Goal: Task Accomplishment & Management: Manage account settings

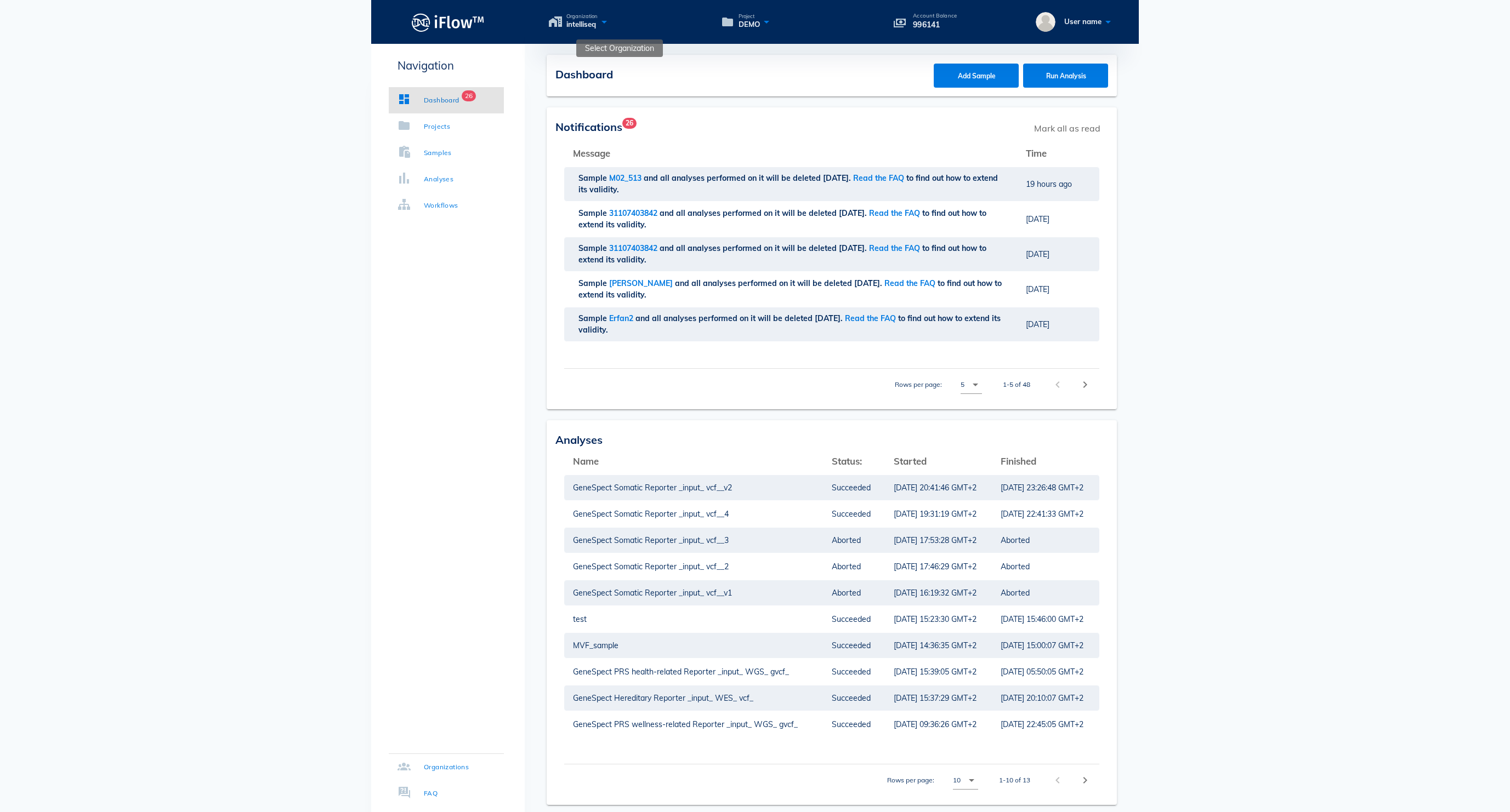
click at [611, 29] on icon at bounding box center [604, 21] width 13 height 16
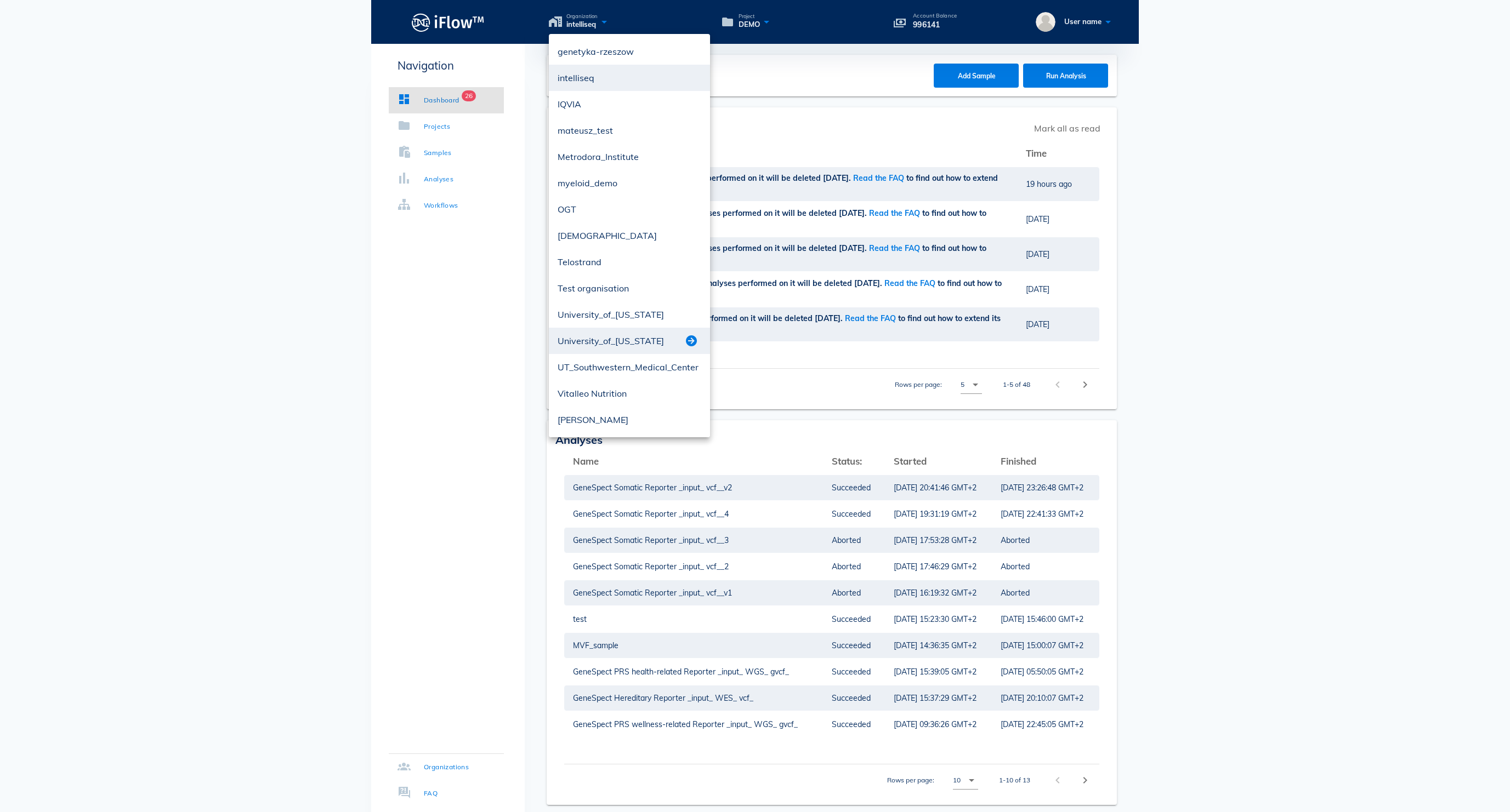
click at [691, 344] on button "button" at bounding box center [691, 341] width 13 height 13
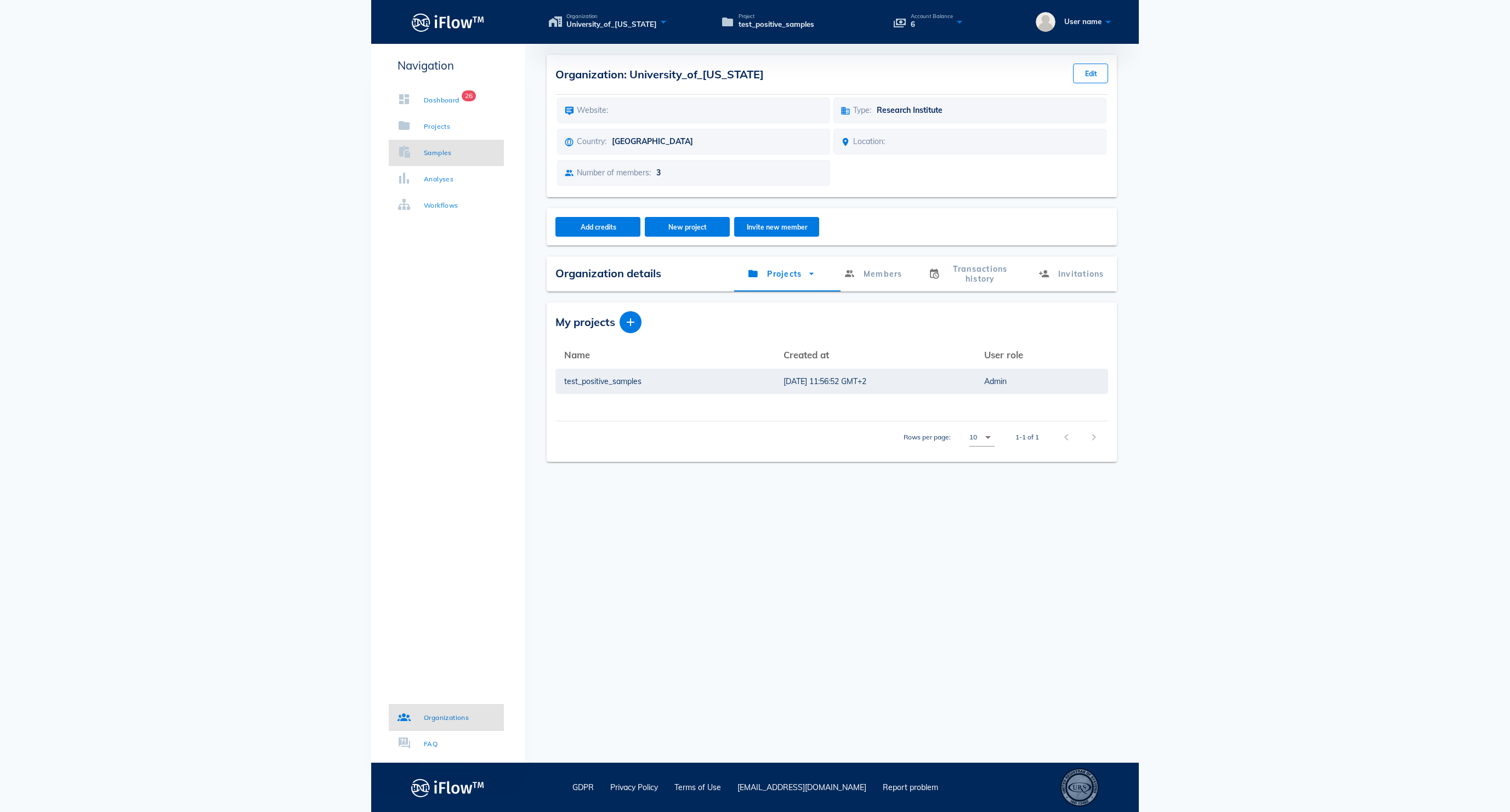
click at [447, 153] on div "Samples" at bounding box center [438, 153] width 28 height 11
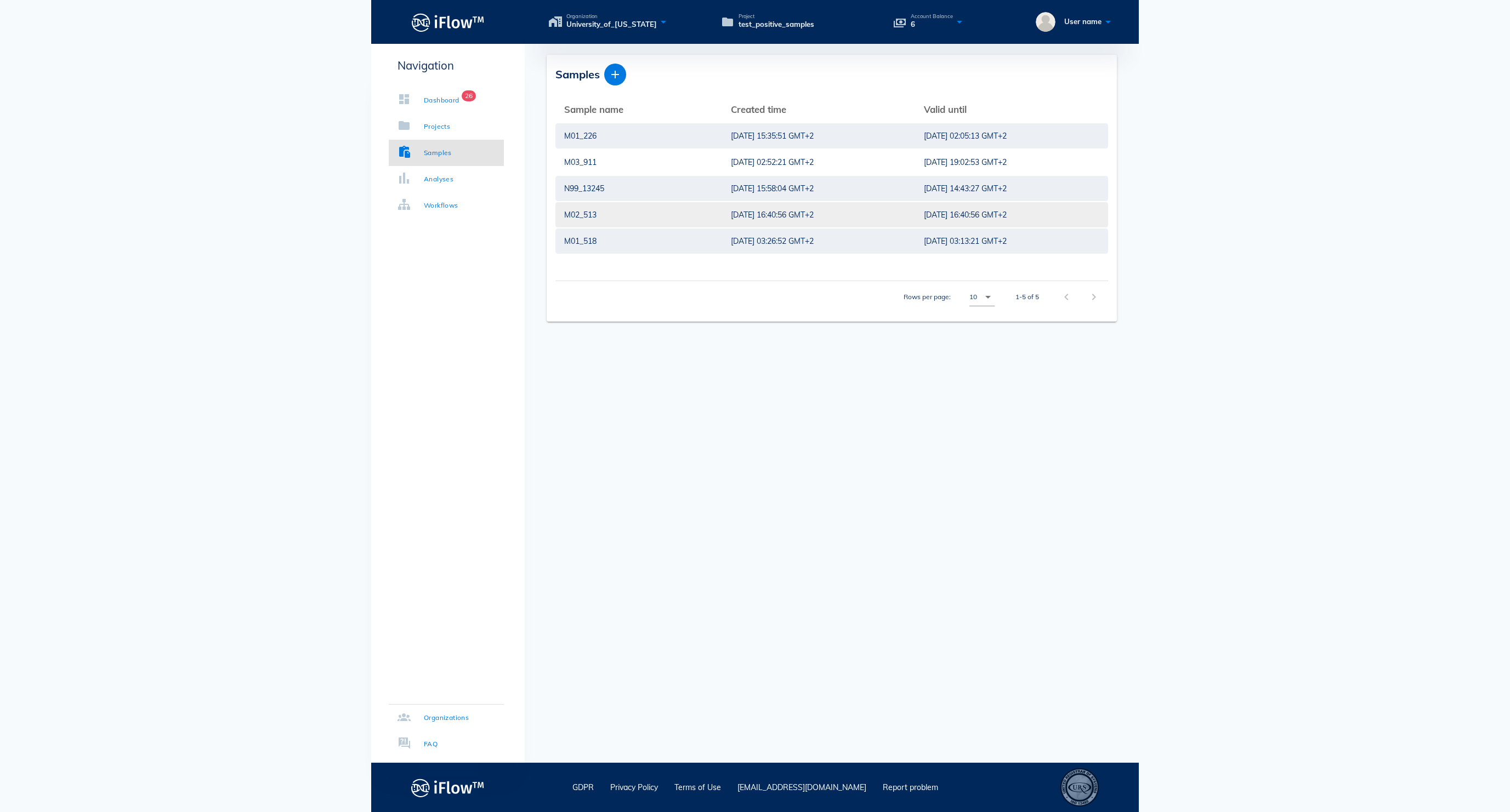
click at [615, 218] on div "M02_513" at bounding box center [638, 214] width 149 height 25
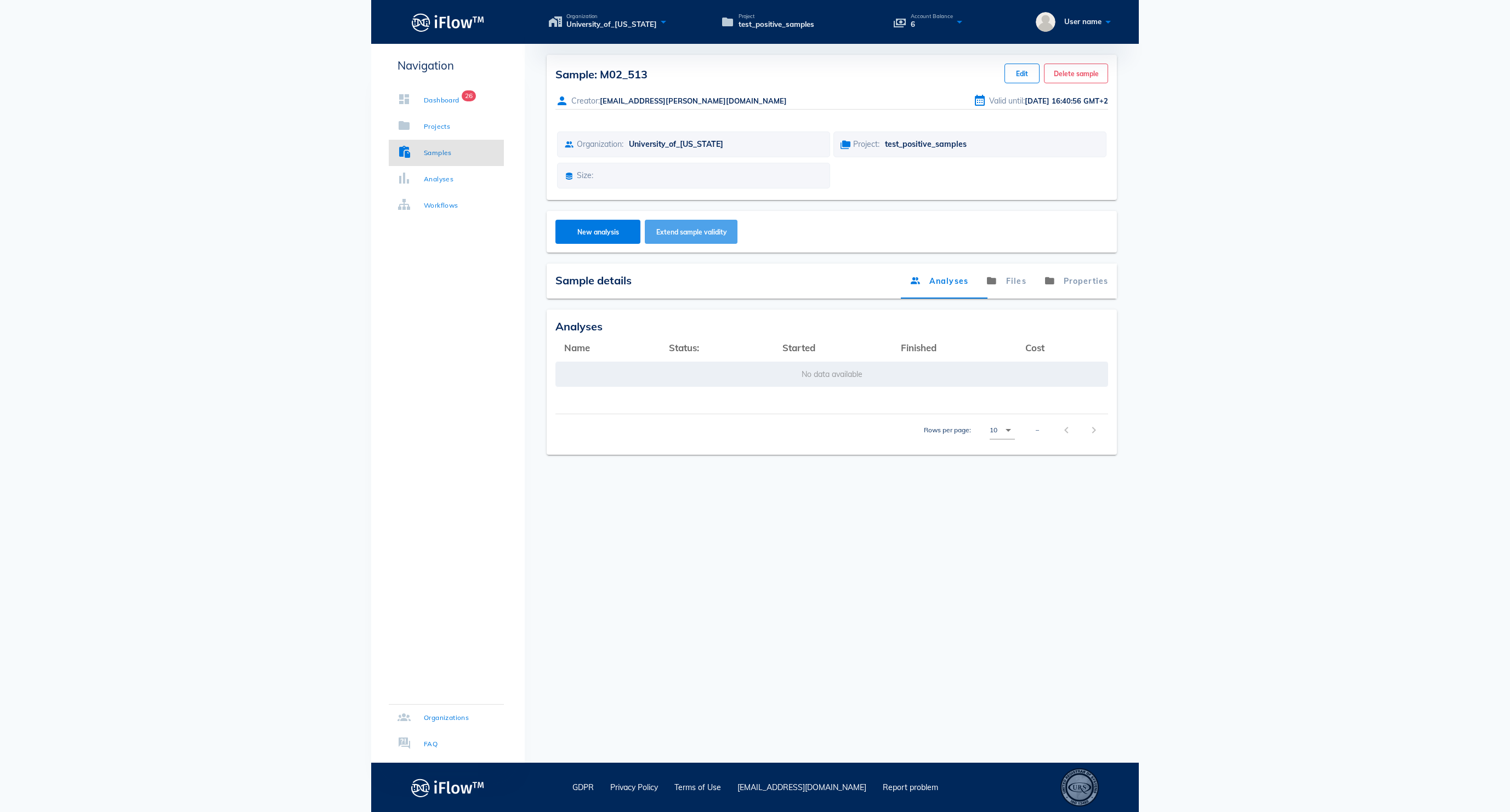
click at [709, 236] on span "Extend sample validity" at bounding box center [692, 232] width 72 height 8
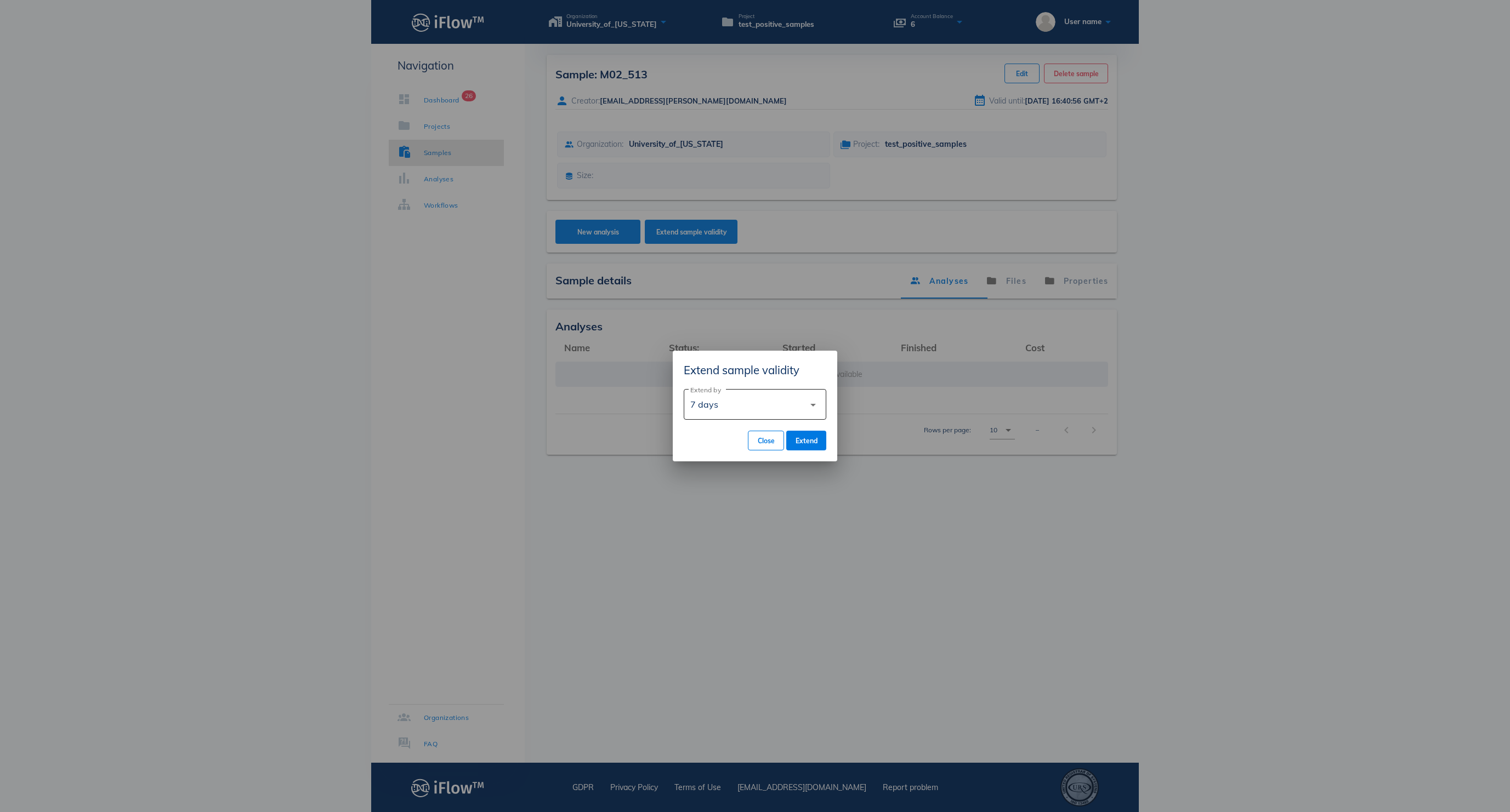
click at [808, 404] on icon "arrow_drop_down" at bounding box center [813, 405] width 13 height 13
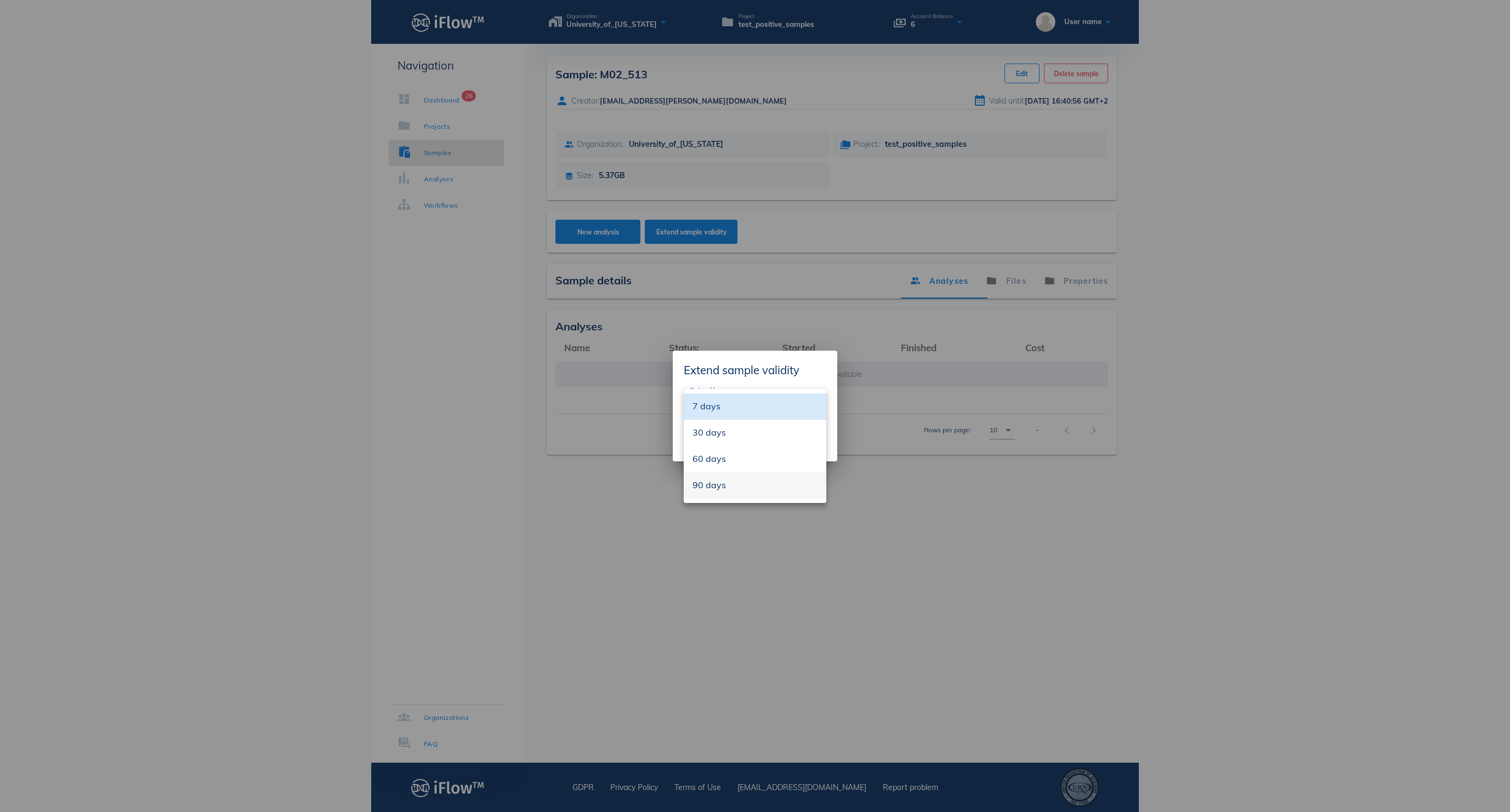
click at [768, 480] on div "90 days" at bounding box center [754, 485] width 125 height 11
click at [810, 437] on span "Extend" at bounding box center [806, 441] width 22 height 8
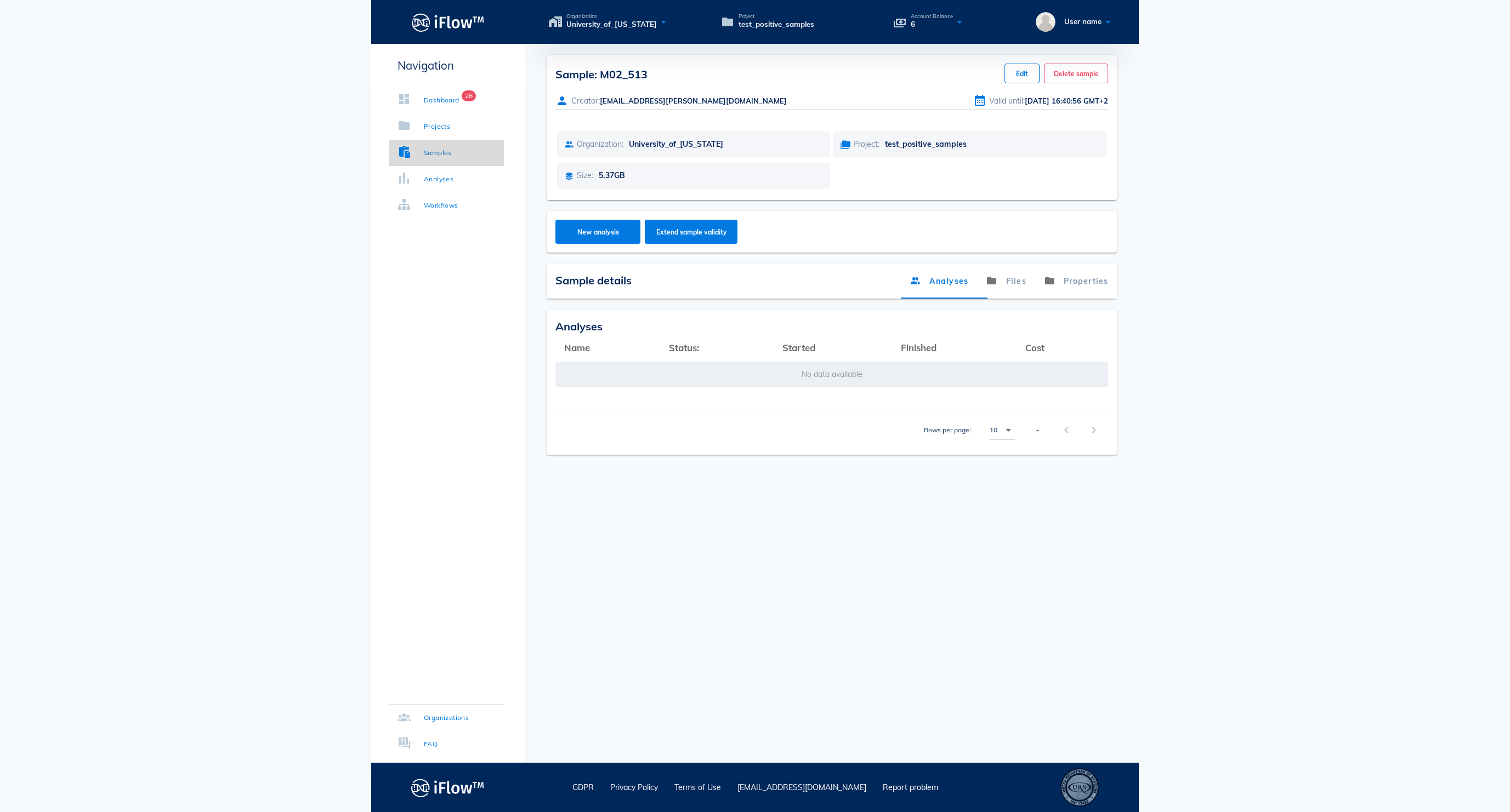
click at [472, 147] on link "Samples" at bounding box center [446, 153] width 115 height 26
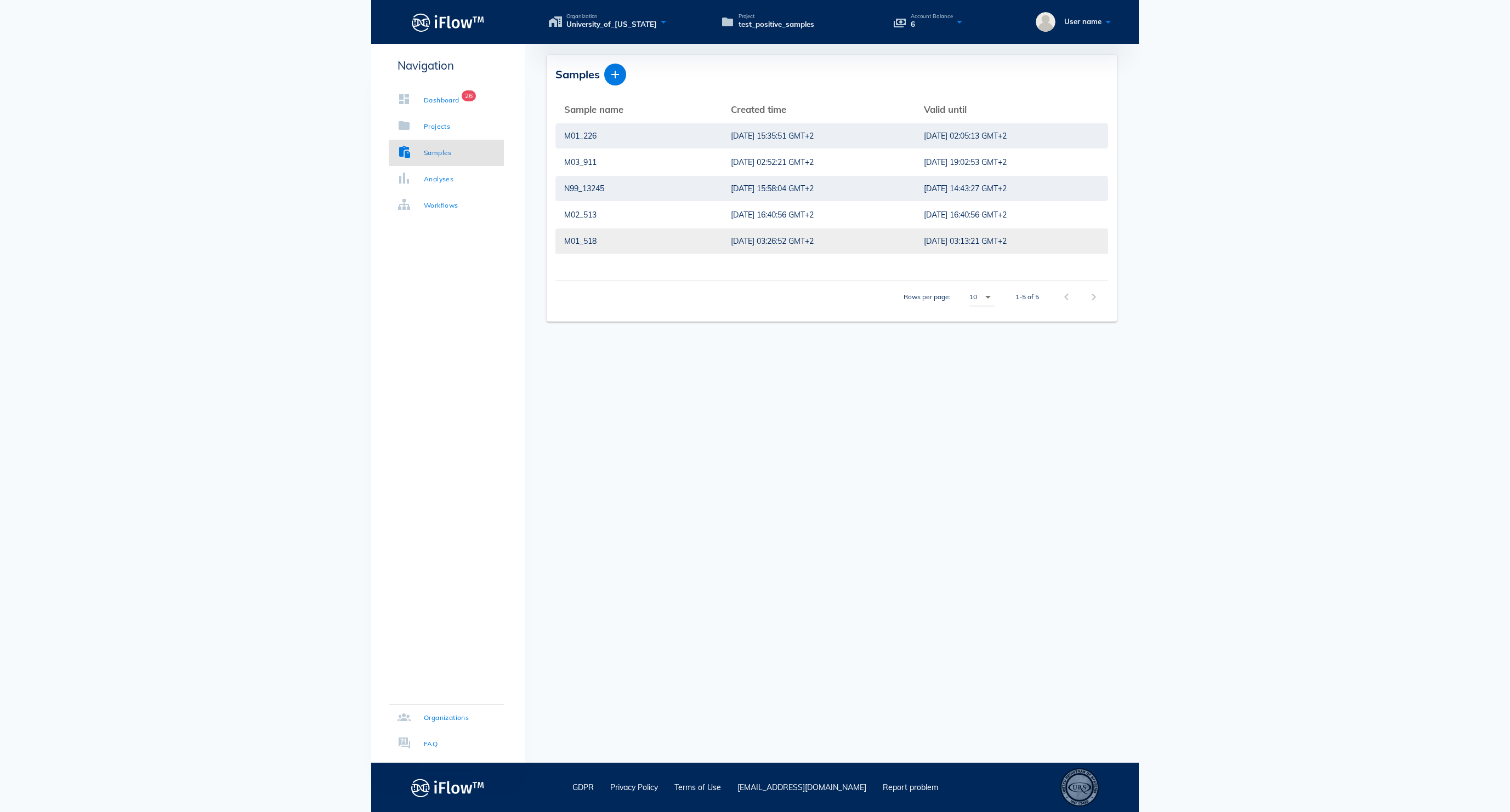
click at [651, 245] on div "M01_518" at bounding box center [638, 241] width 149 height 25
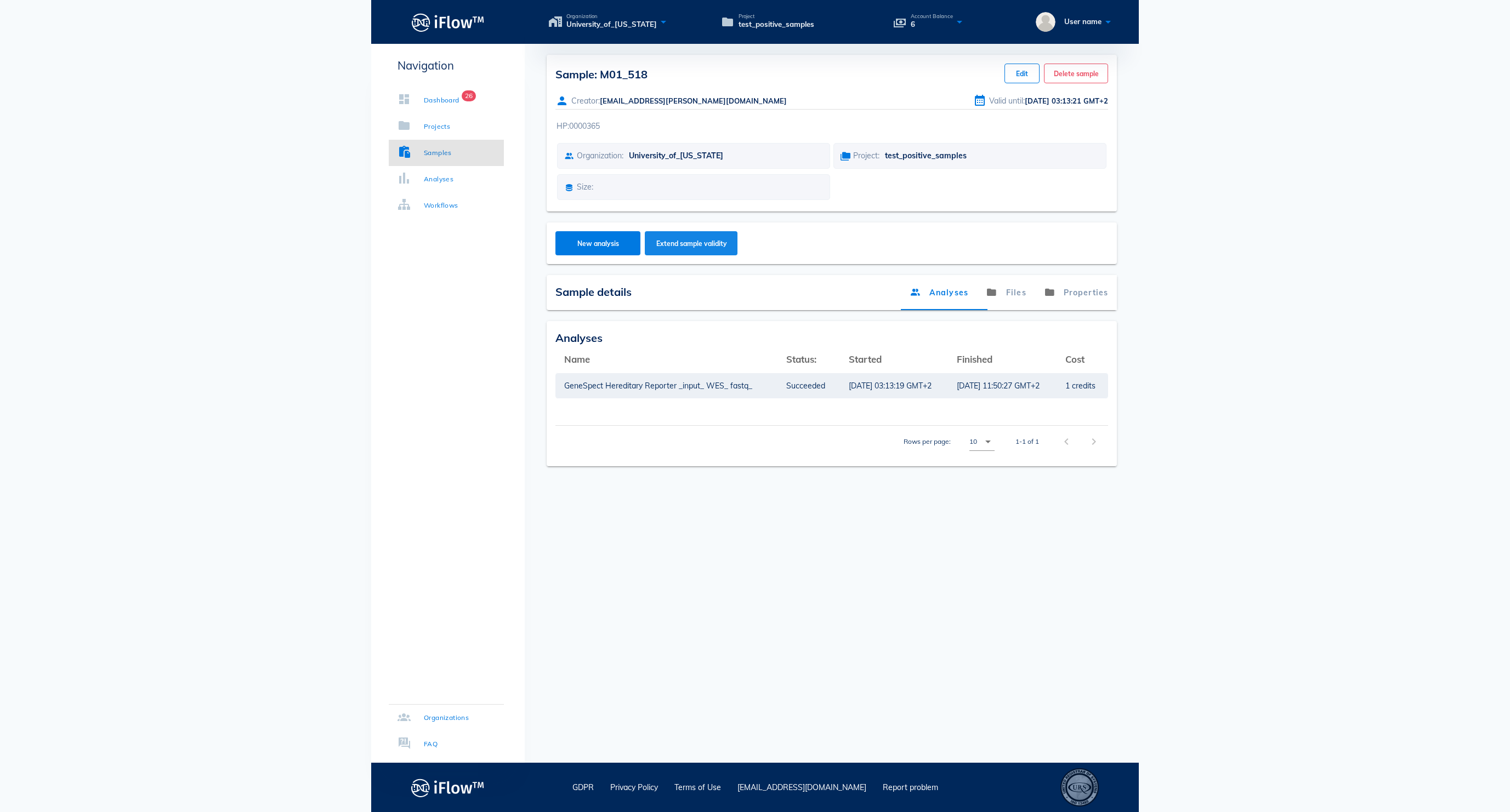
click at [690, 255] on button "Extend sample validity" at bounding box center [691, 243] width 93 height 24
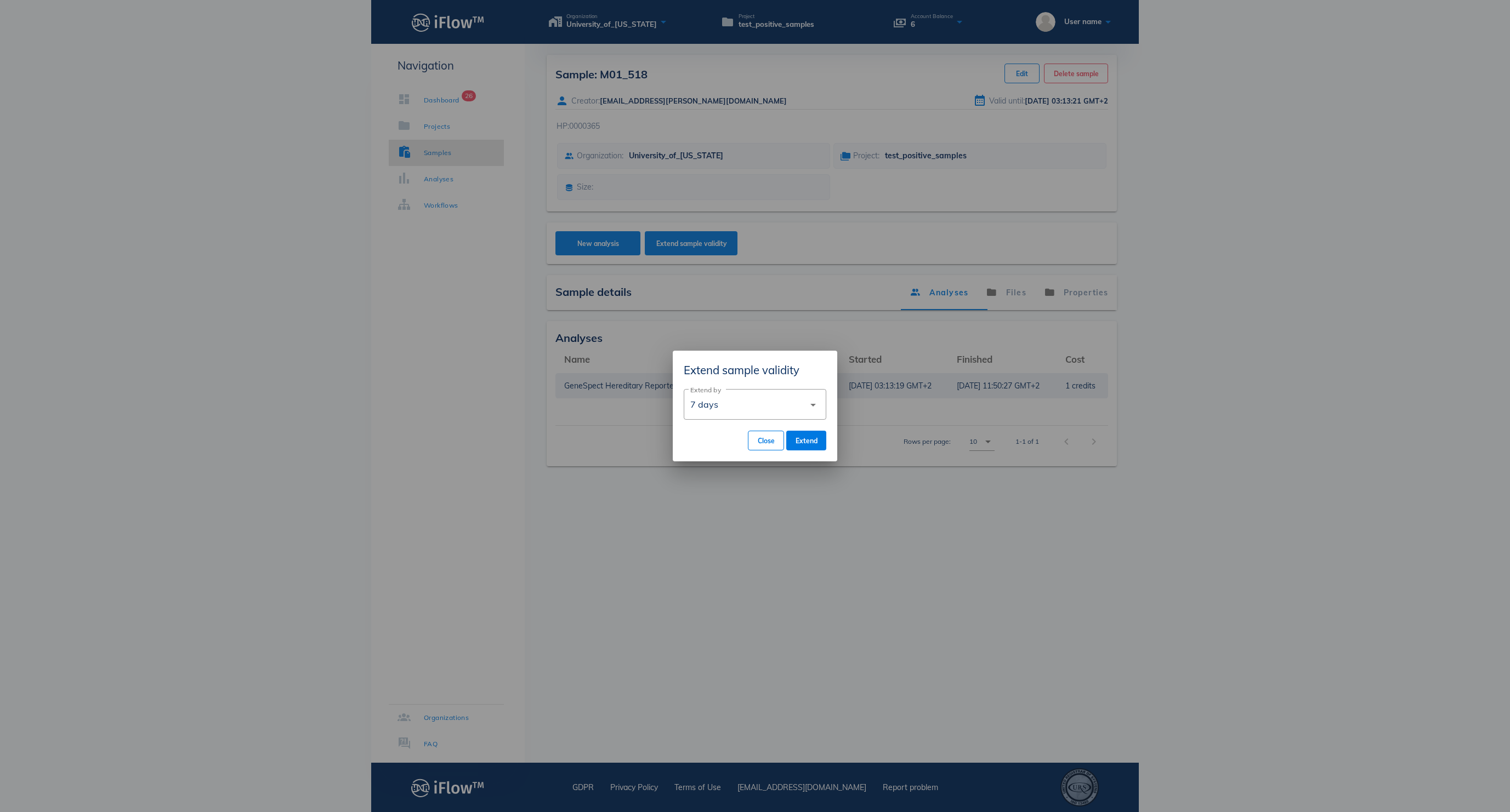
click at [783, 391] on div "7 days" at bounding box center [747, 404] width 114 height 26
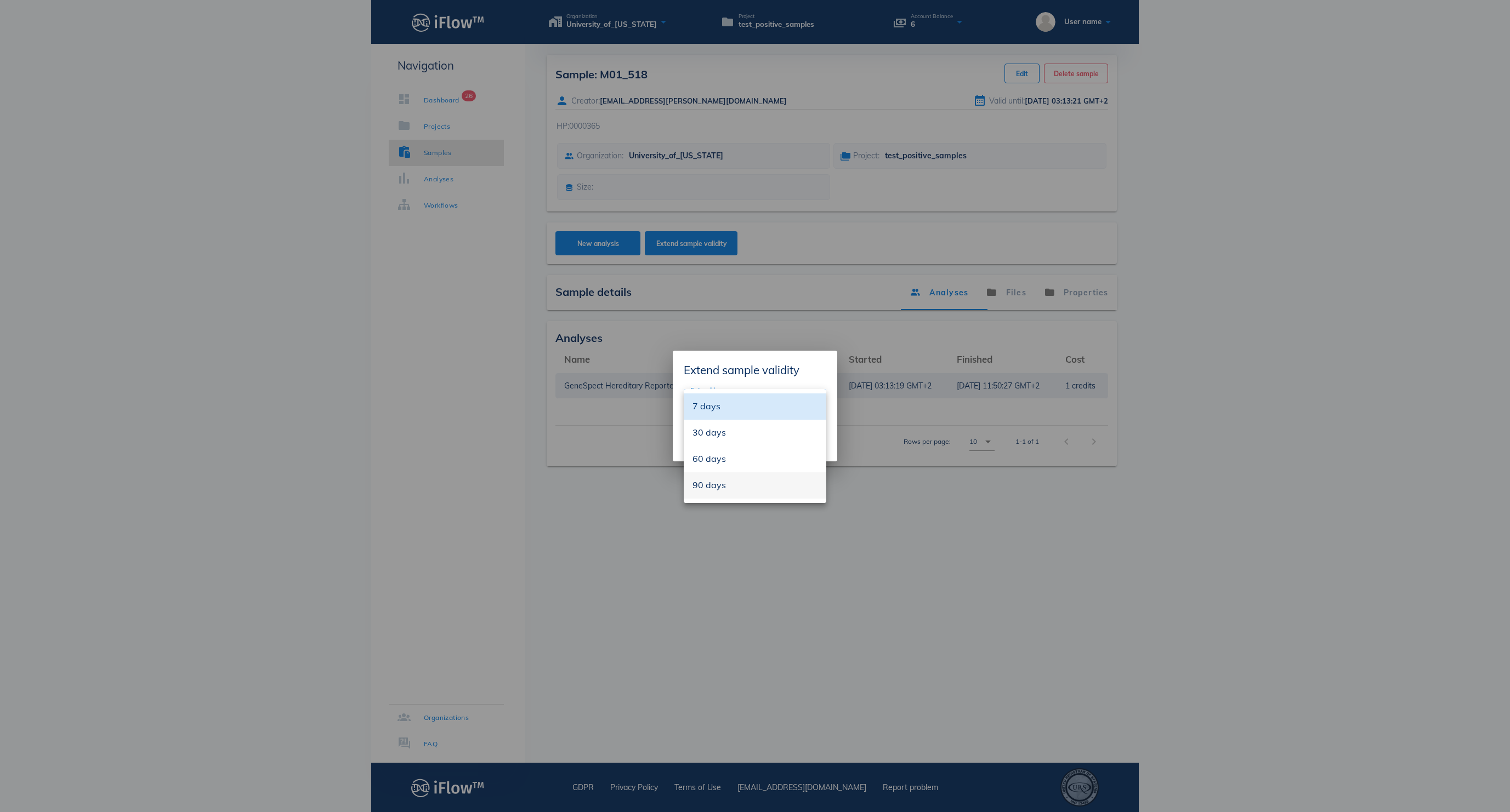
click at [771, 486] on div "90 days" at bounding box center [754, 485] width 125 height 11
click at [814, 432] on button "Extend" at bounding box center [806, 441] width 40 height 20
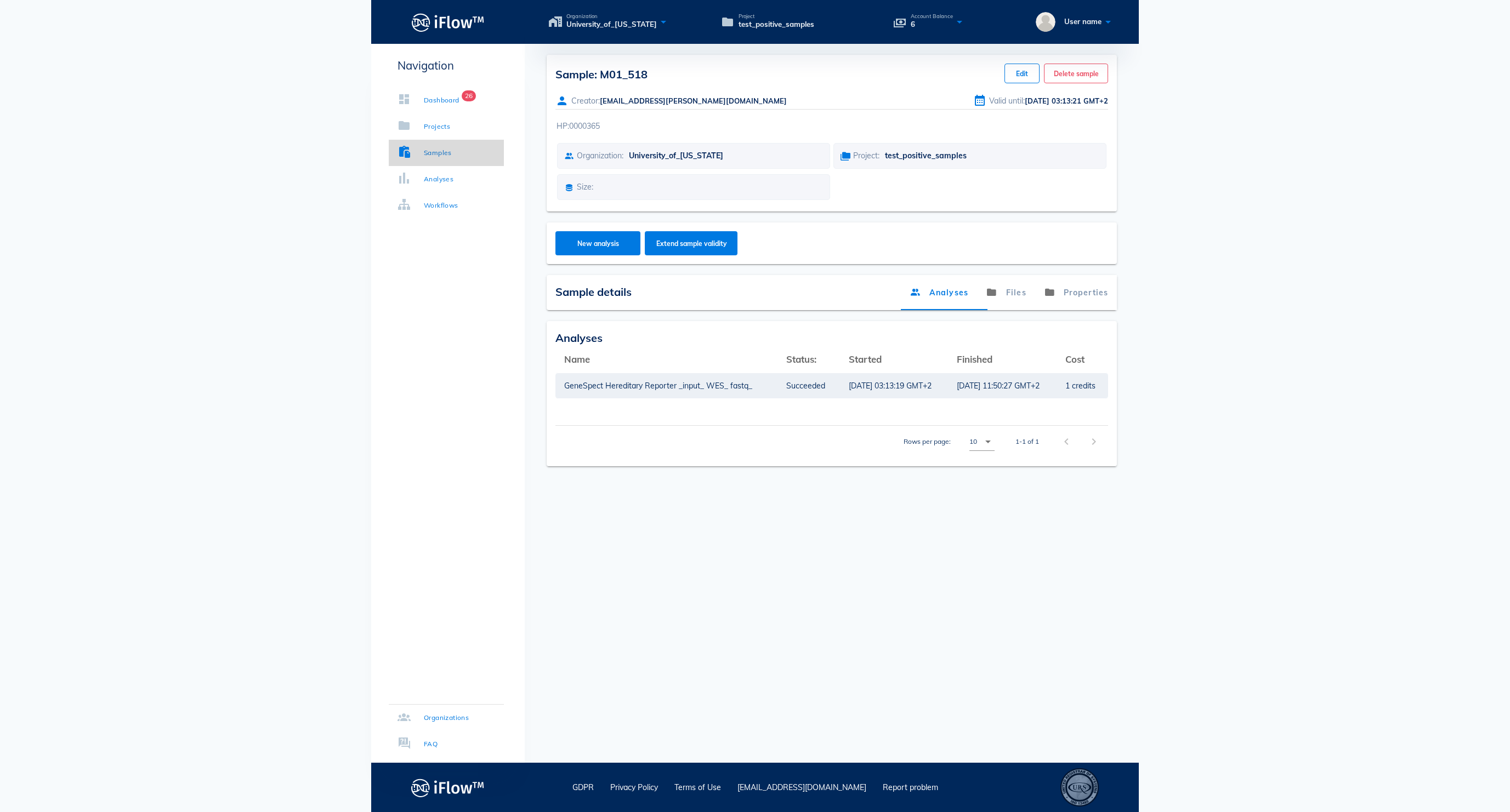
click at [481, 149] on link "Samples" at bounding box center [446, 153] width 115 height 26
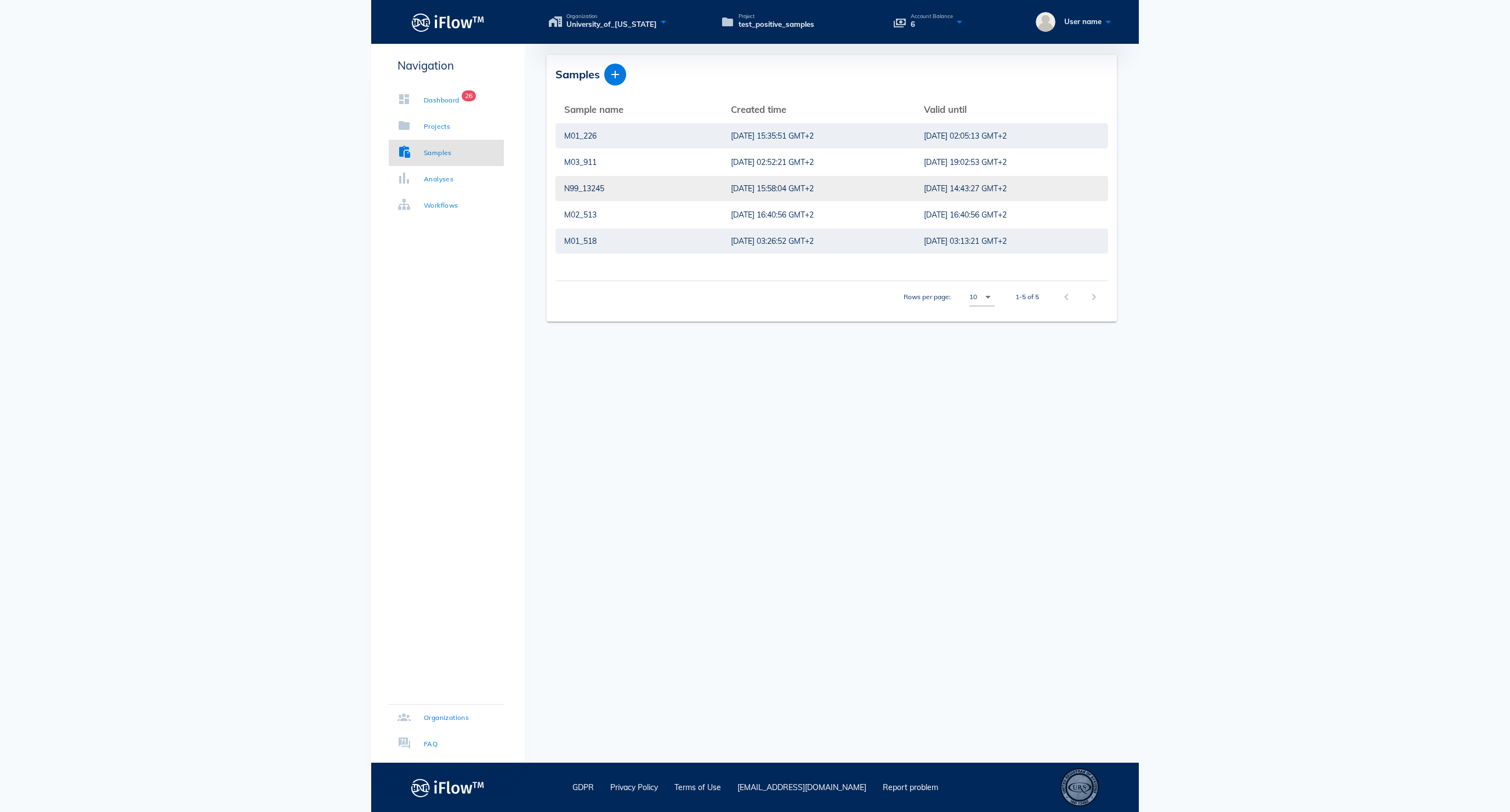
click at [681, 186] on td "N99_13245" at bounding box center [639, 188] width 166 height 26
click at [731, 192] on div "[DATE] 15:58:04 GMT+2" at bounding box center [818, 188] width 175 height 25
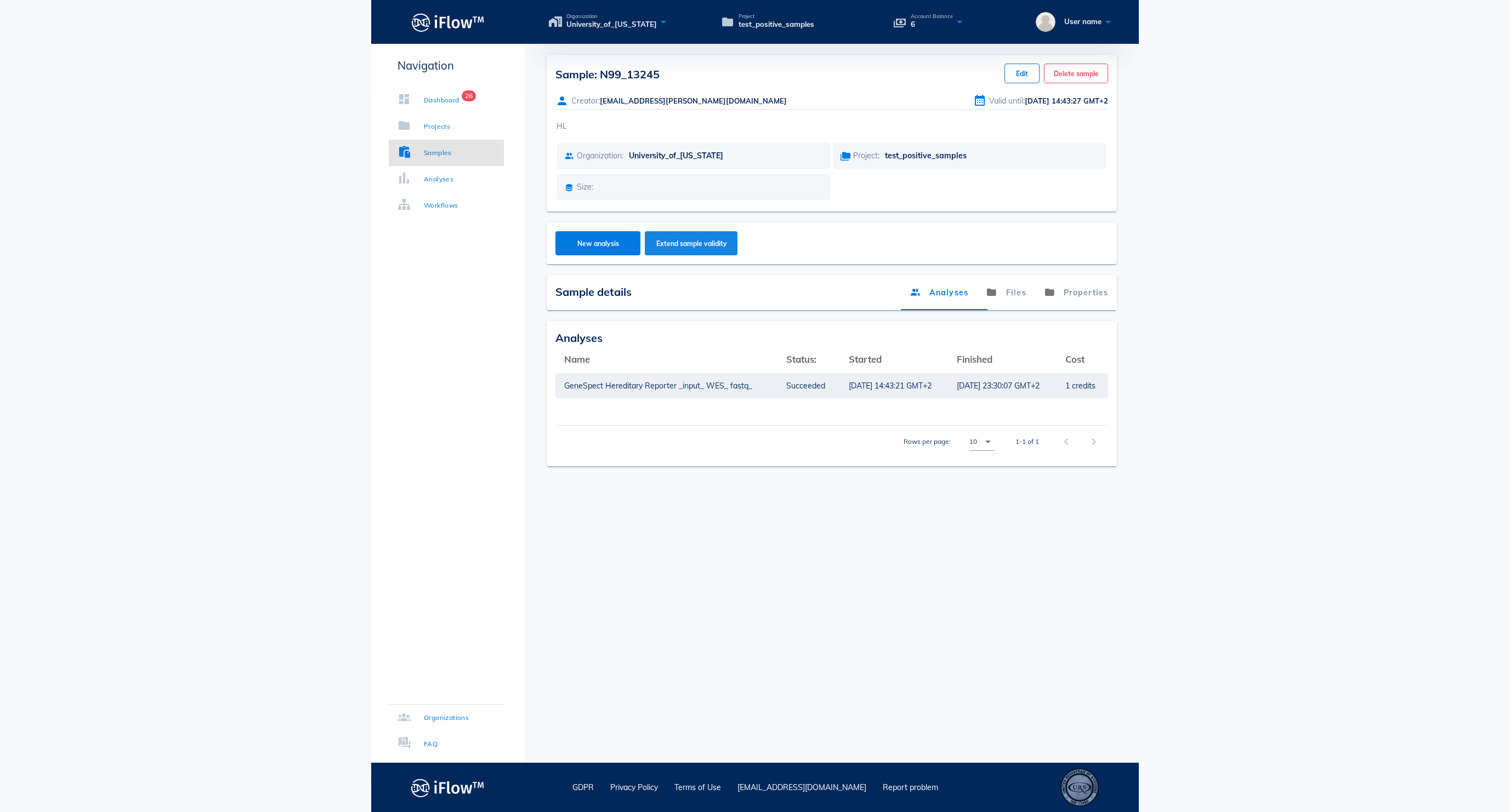
click at [708, 248] on span "Extend sample validity" at bounding box center [692, 244] width 72 height 8
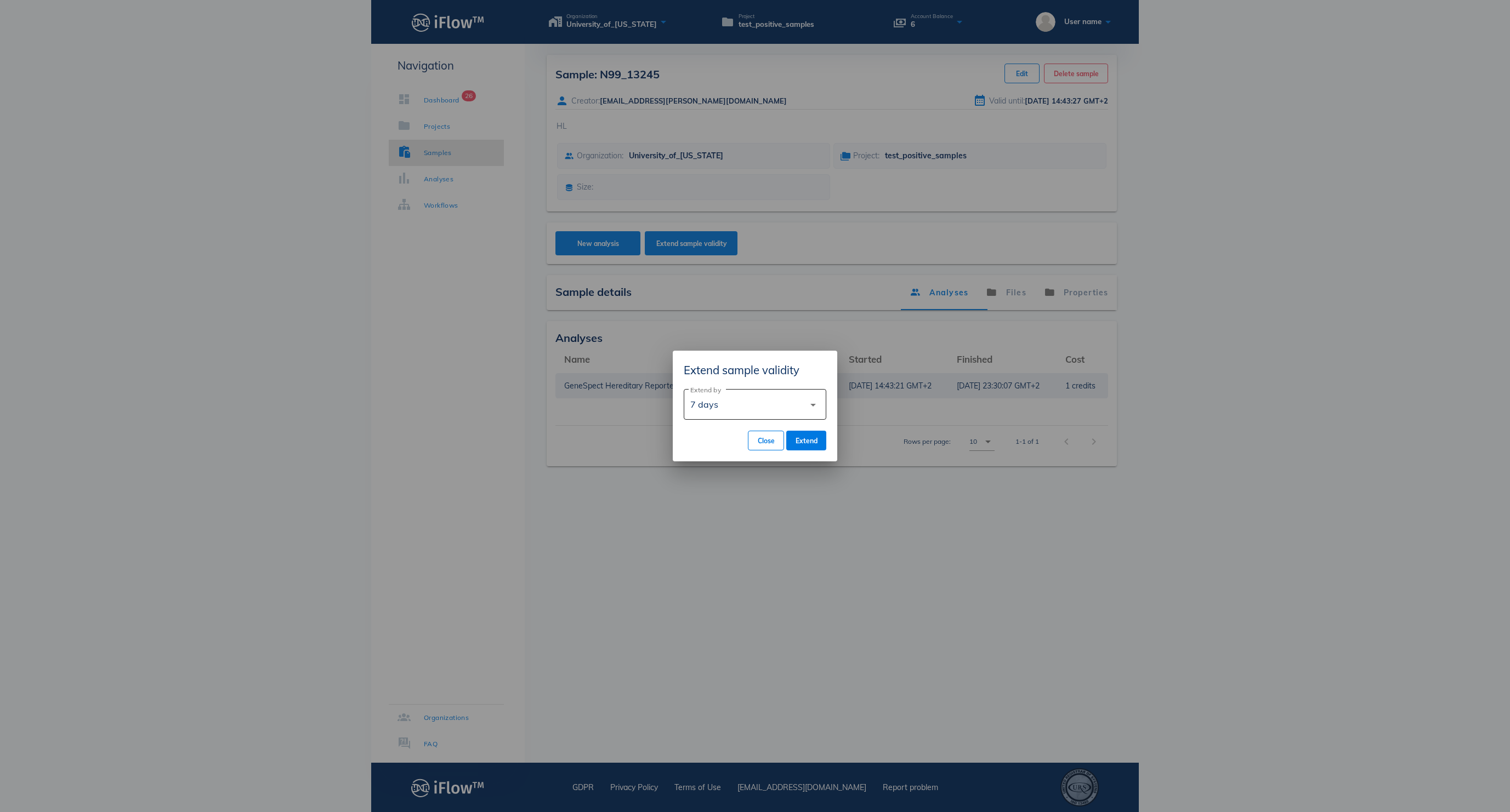
click at [790, 412] on div "7 days" at bounding box center [747, 404] width 114 height 26
click at [784, 481] on div "90 days" at bounding box center [754, 485] width 125 height 11
click at [801, 445] on span "Extend" at bounding box center [806, 441] width 22 height 8
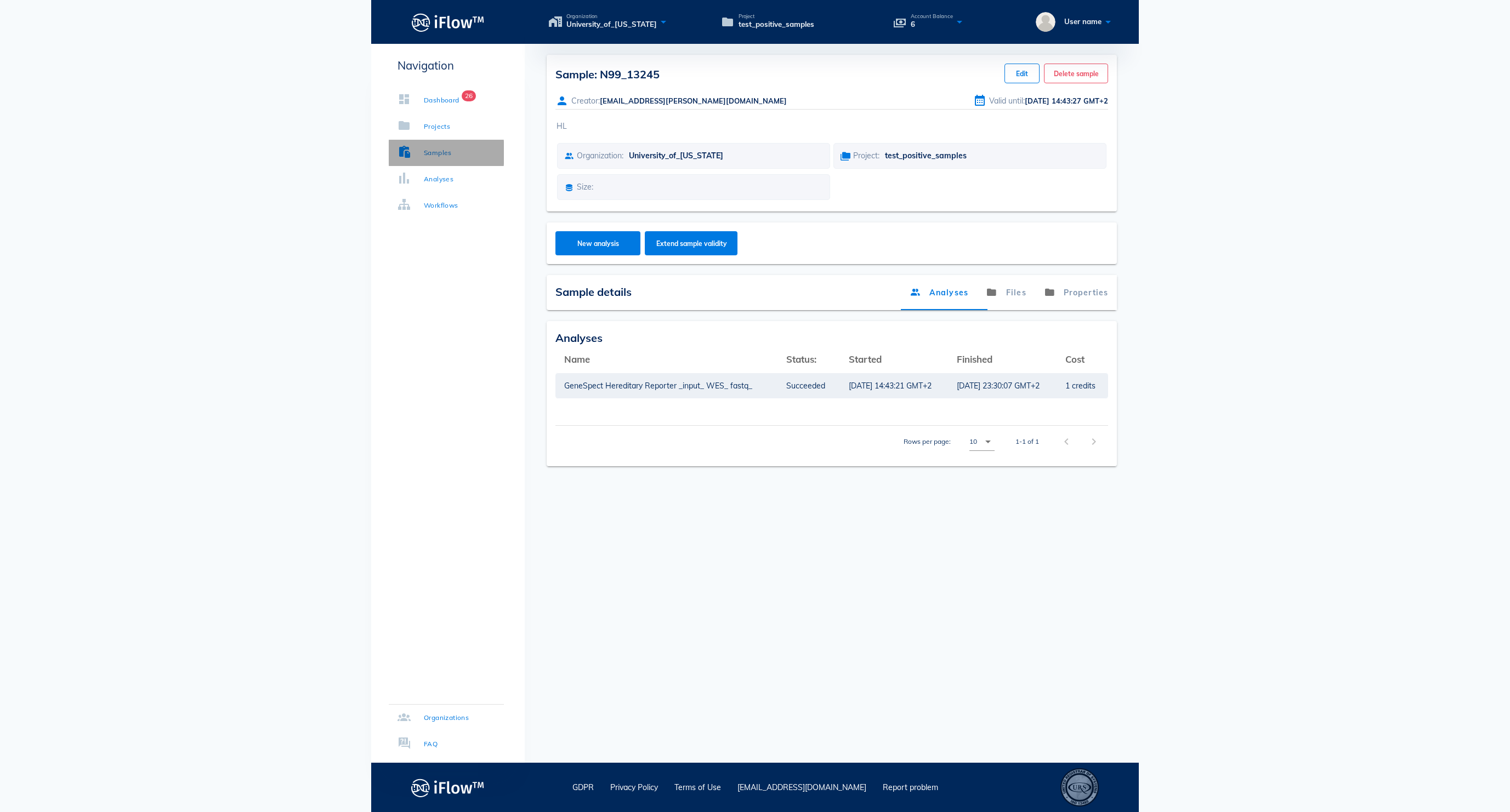
click at [475, 148] on link "Samples" at bounding box center [446, 153] width 115 height 26
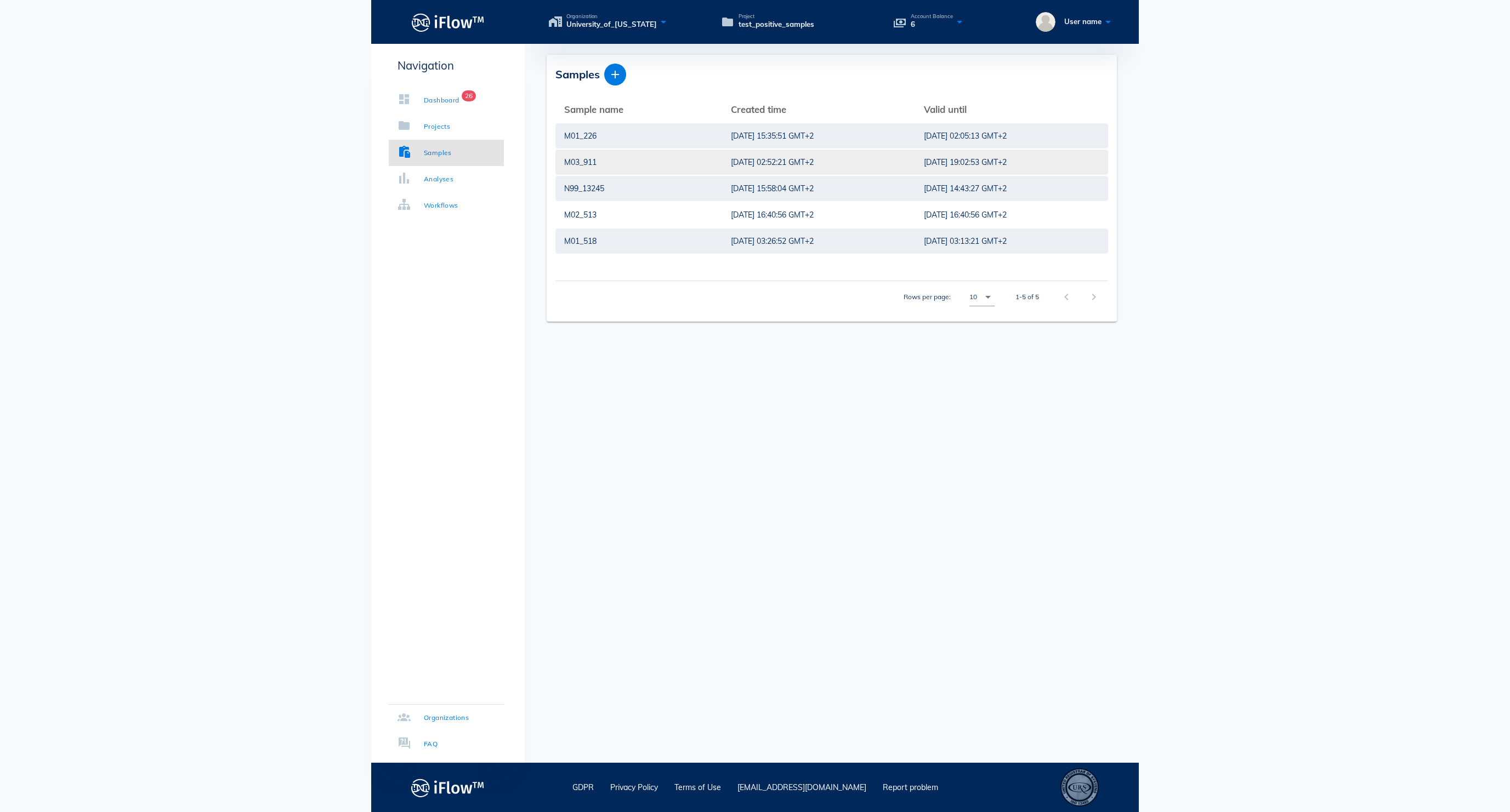
click at [731, 160] on div "[DATE] 02:52:21 GMT+2" at bounding box center [818, 162] width 175 height 25
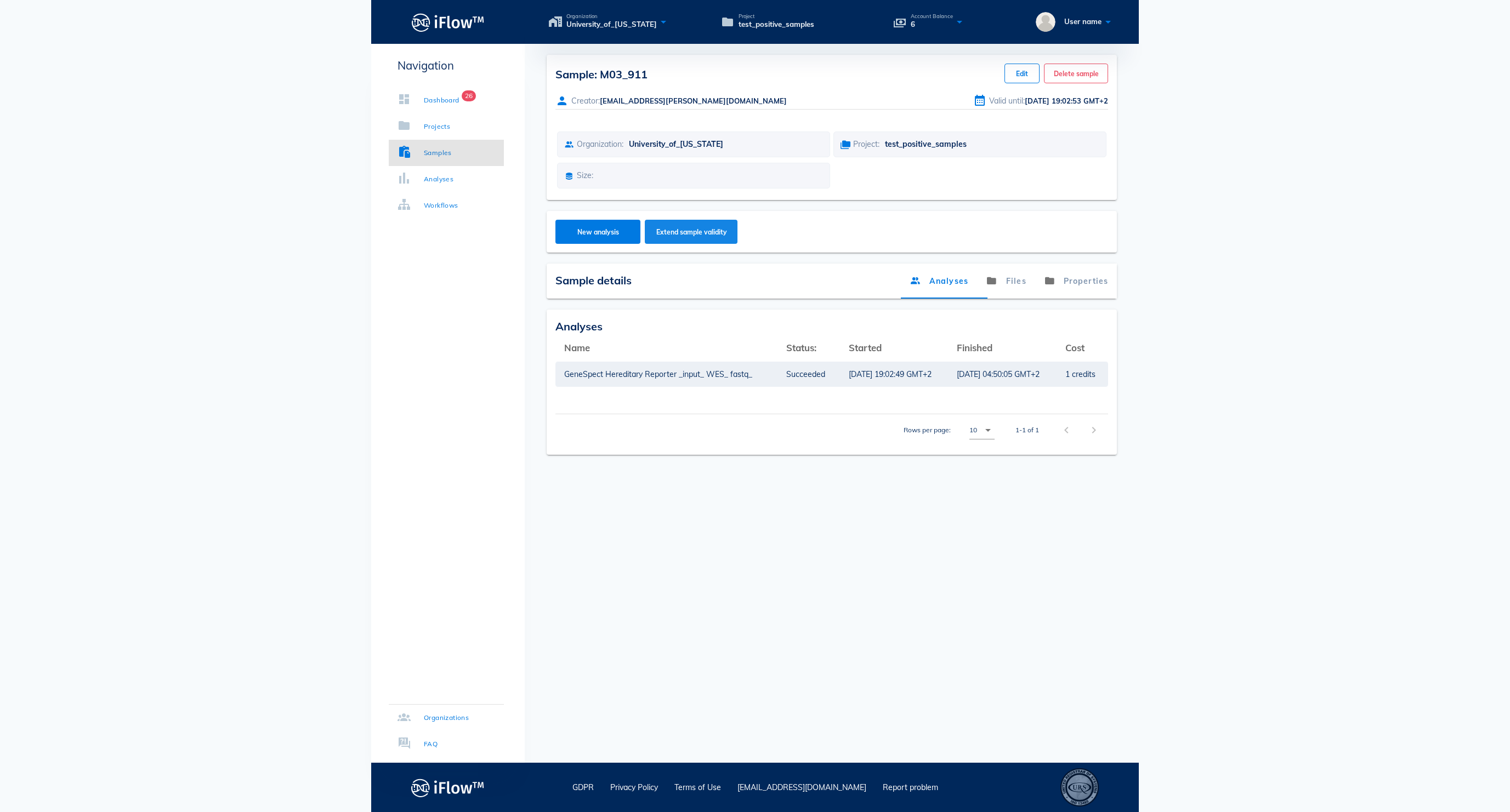
click at [727, 236] on span "Extend sample validity" at bounding box center [692, 232] width 72 height 8
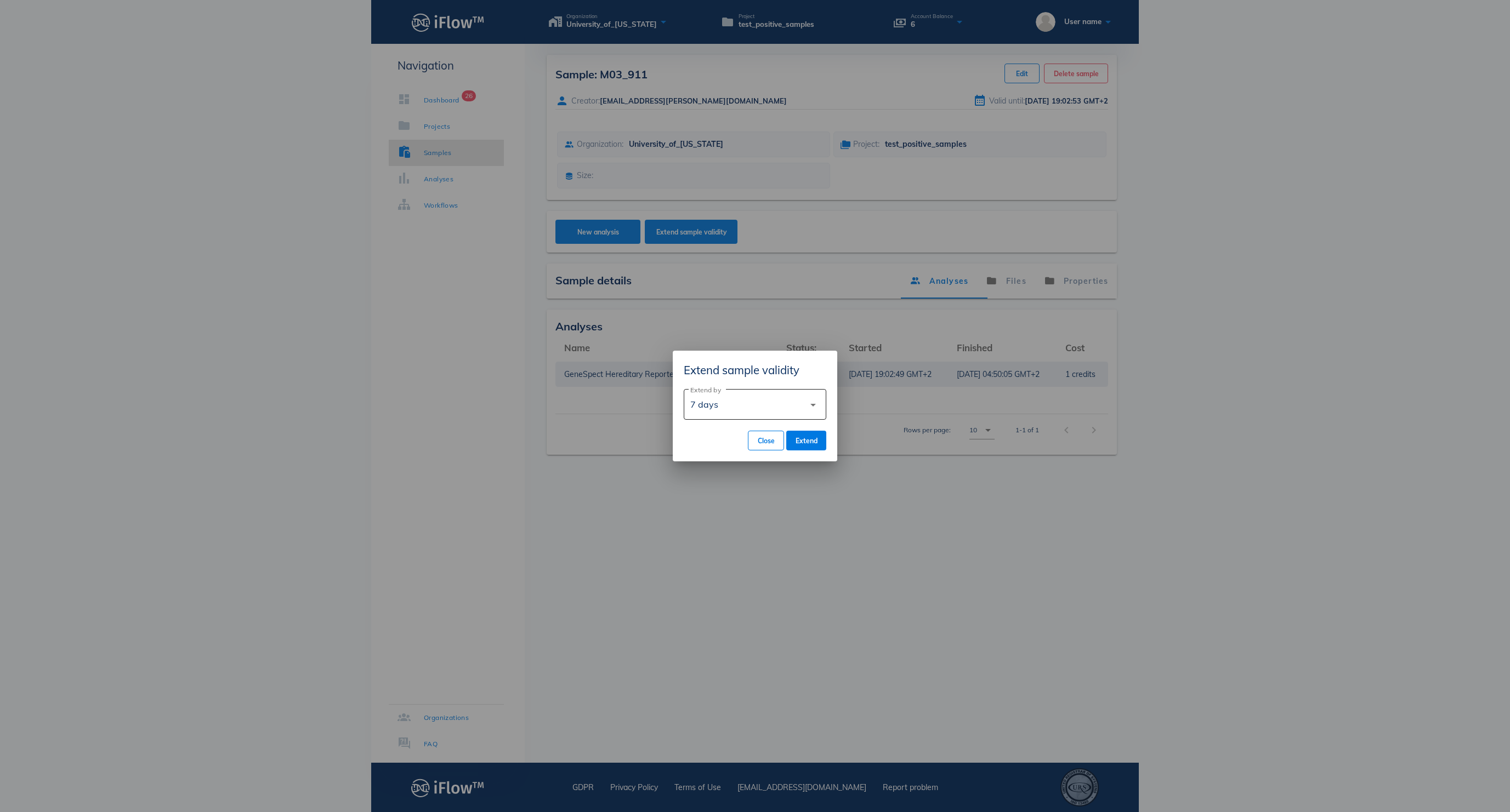
click at [792, 398] on div "7 days" at bounding box center [747, 404] width 114 height 26
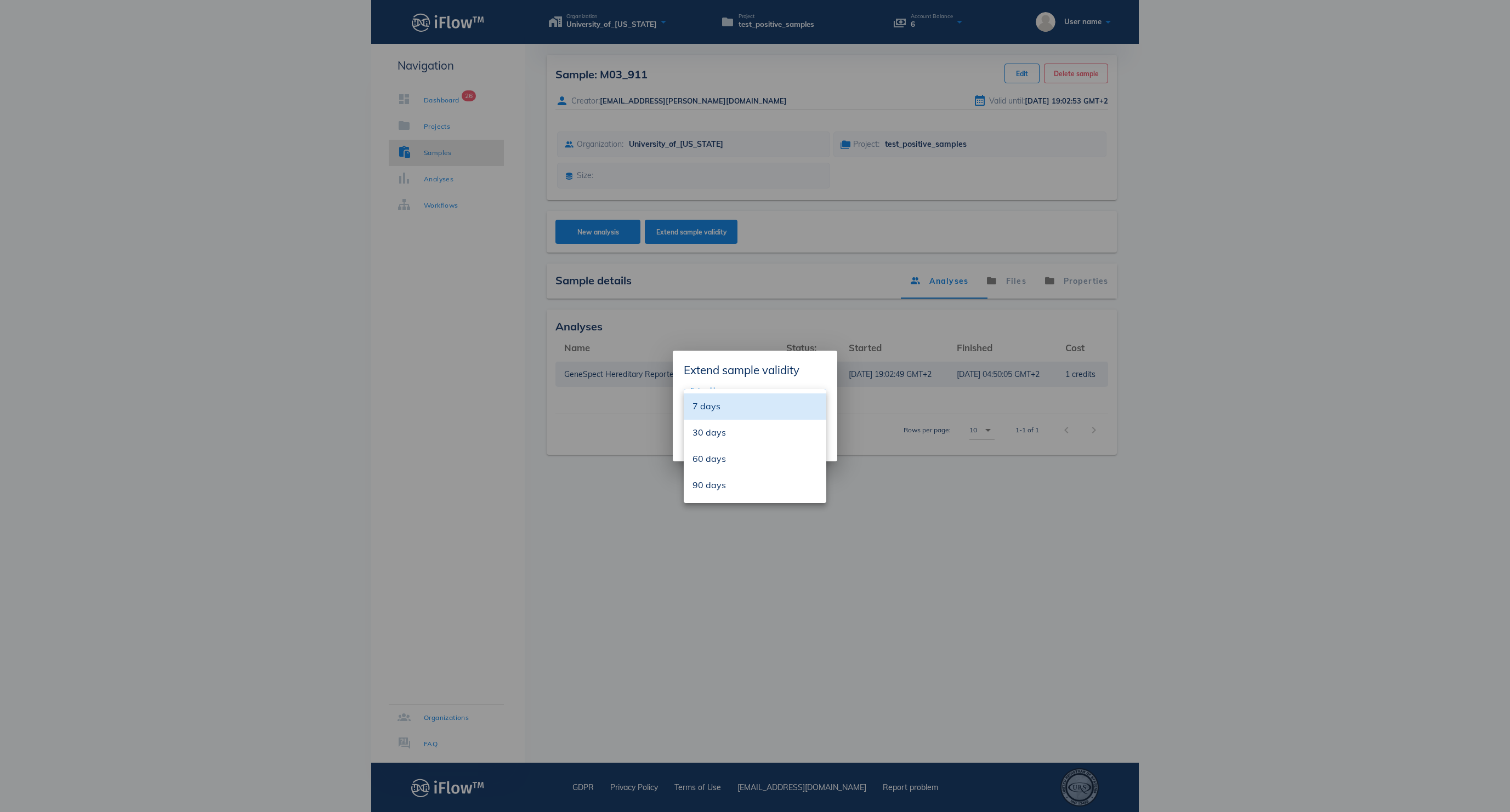
click at [820, 301] on div at bounding box center [755, 406] width 1510 height 812
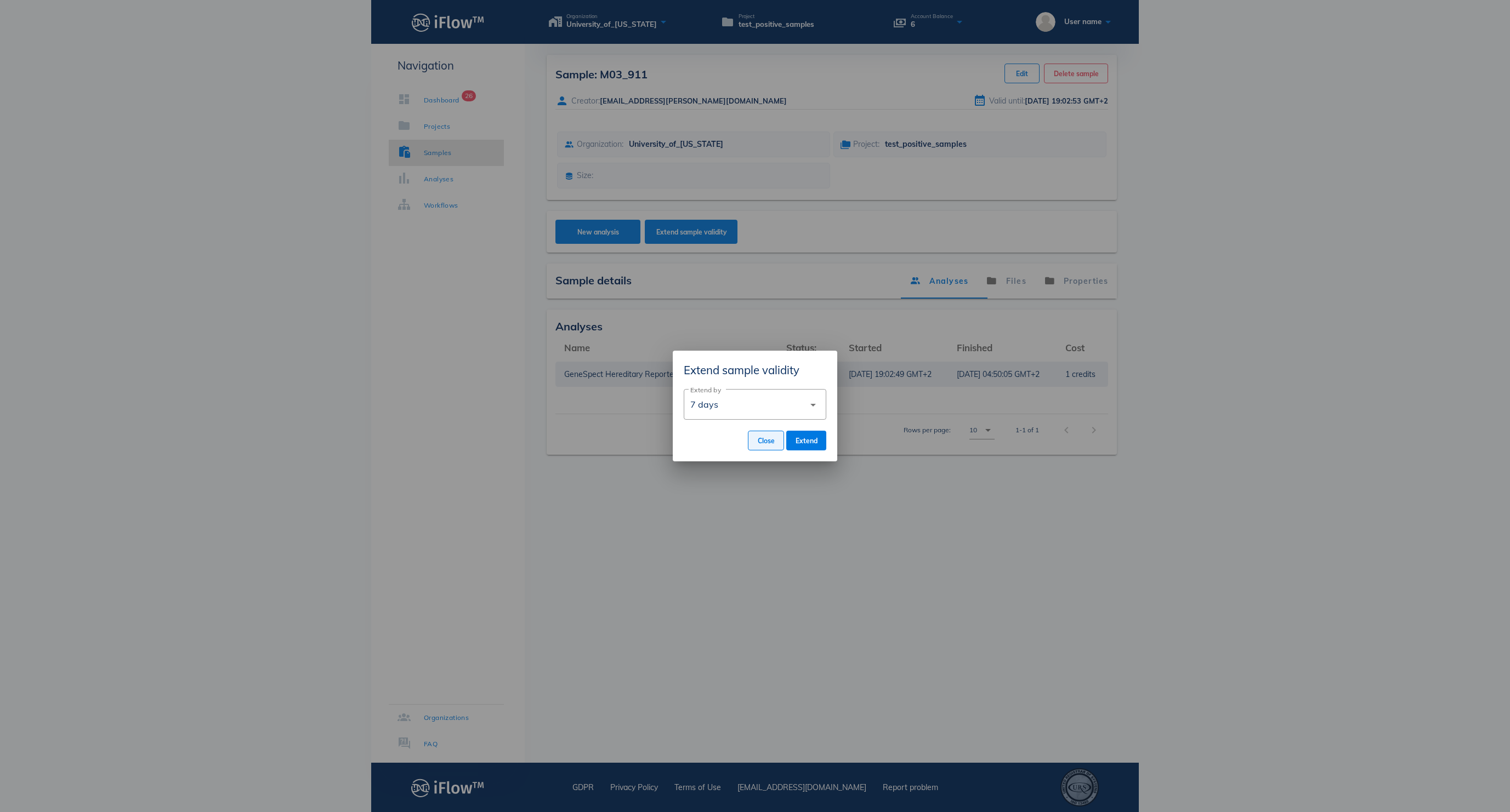
click at [757, 445] on span "Close" at bounding box center [766, 441] width 18 height 8
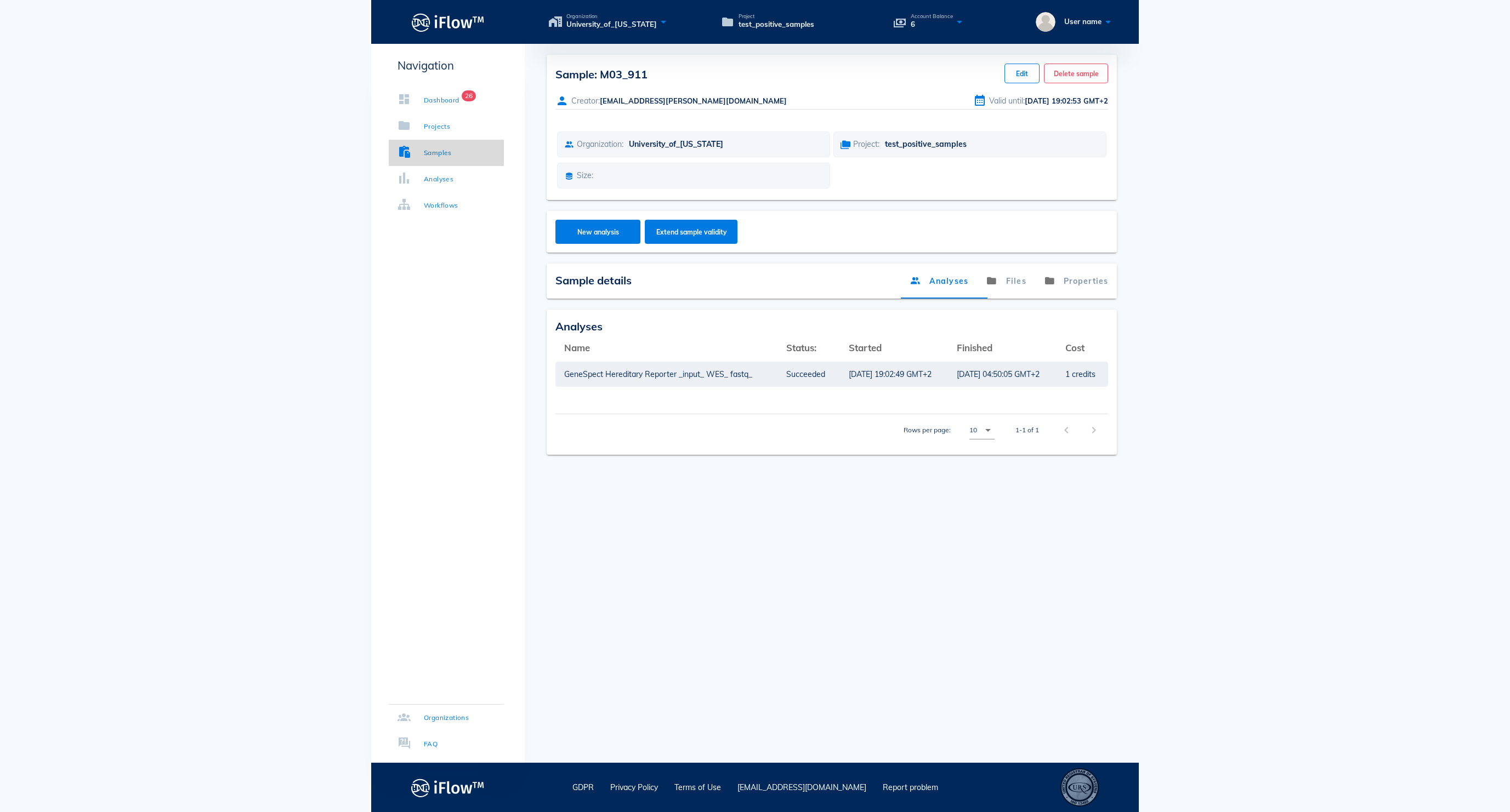
click at [470, 151] on link "Samples" at bounding box center [446, 153] width 115 height 26
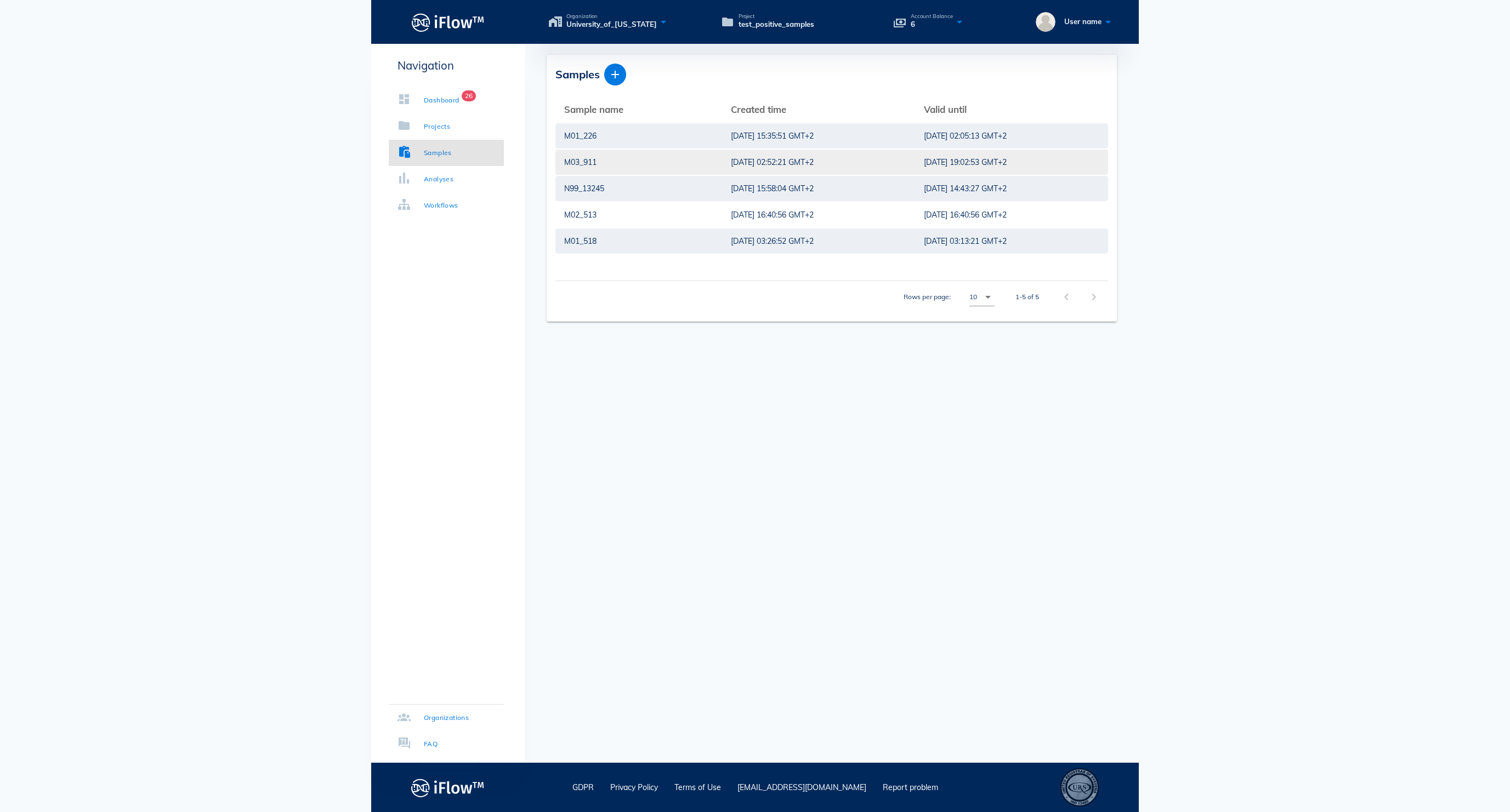
click at [815, 152] on td "[DATE] 02:52:21 GMT+2" at bounding box center [818, 162] width 193 height 26
click at [790, 160] on div "[DATE] 02:52:21 GMT+2" at bounding box center [818, 162] width 175 height 25
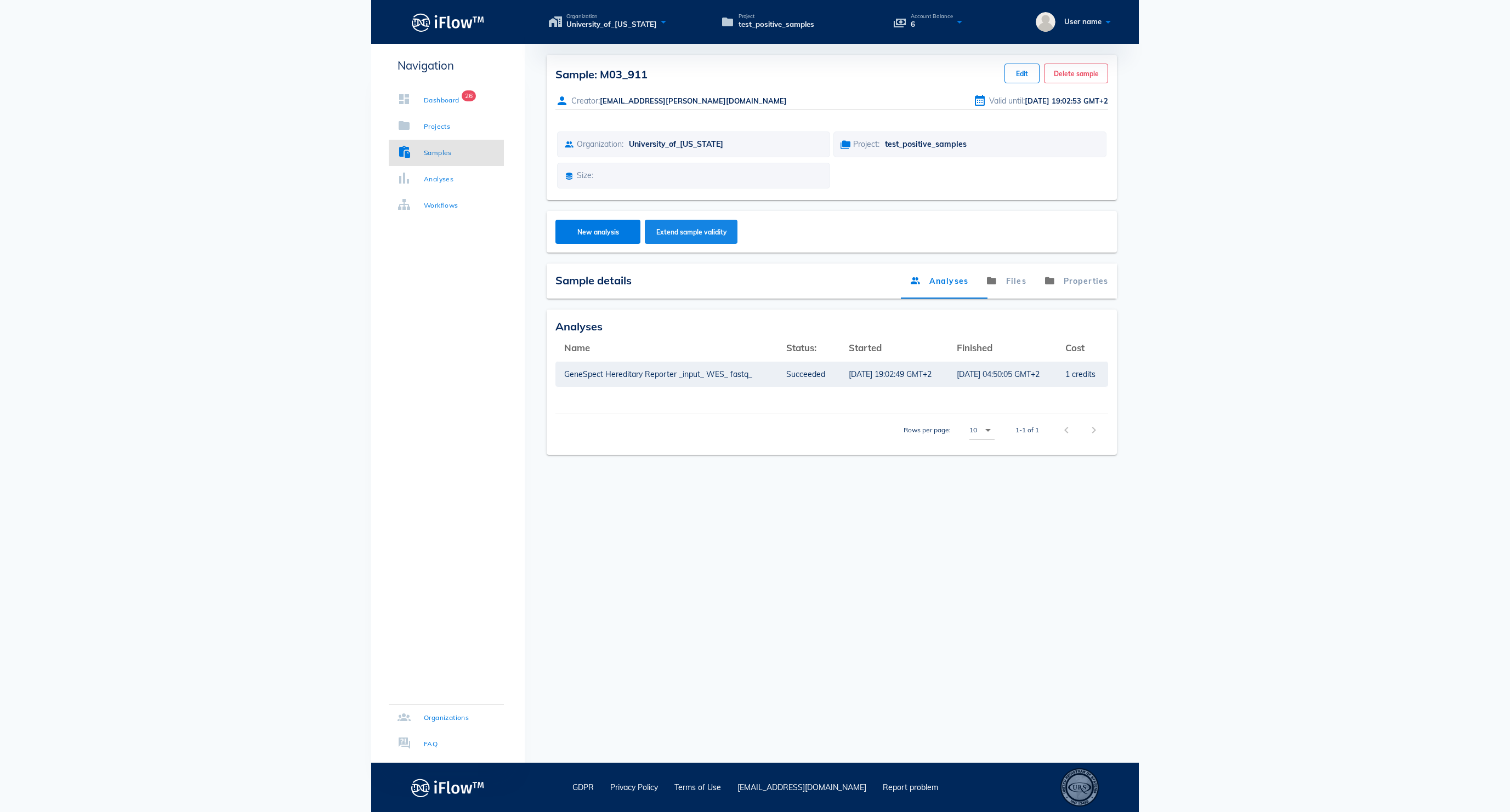
click at [727, 236] on span "Extend sample validity" at bounding box center [692, 232] width 72 height 8
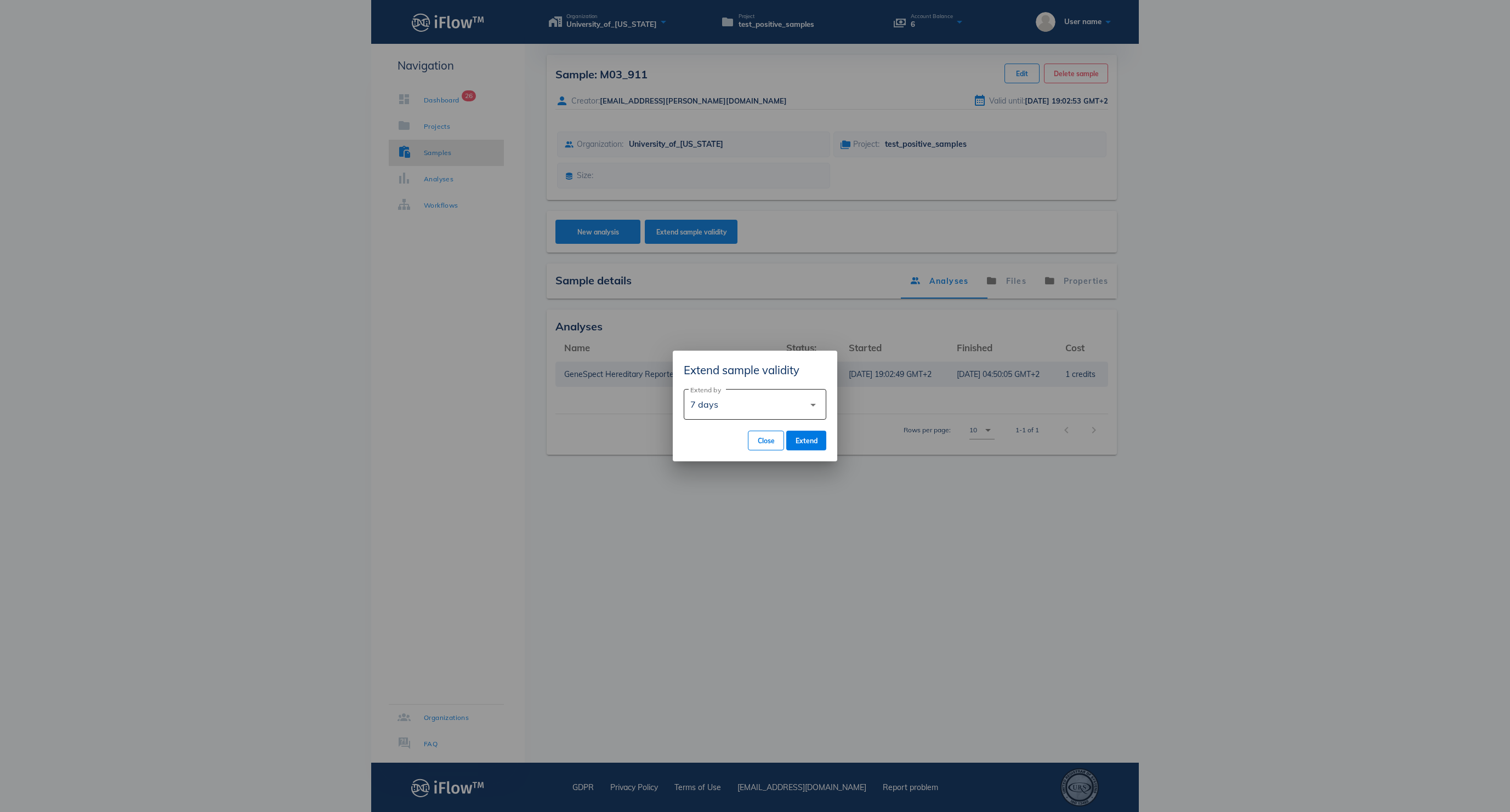
click at [768, 407] on div "7 days" at bounding box center [747, 404] width 114 height 26
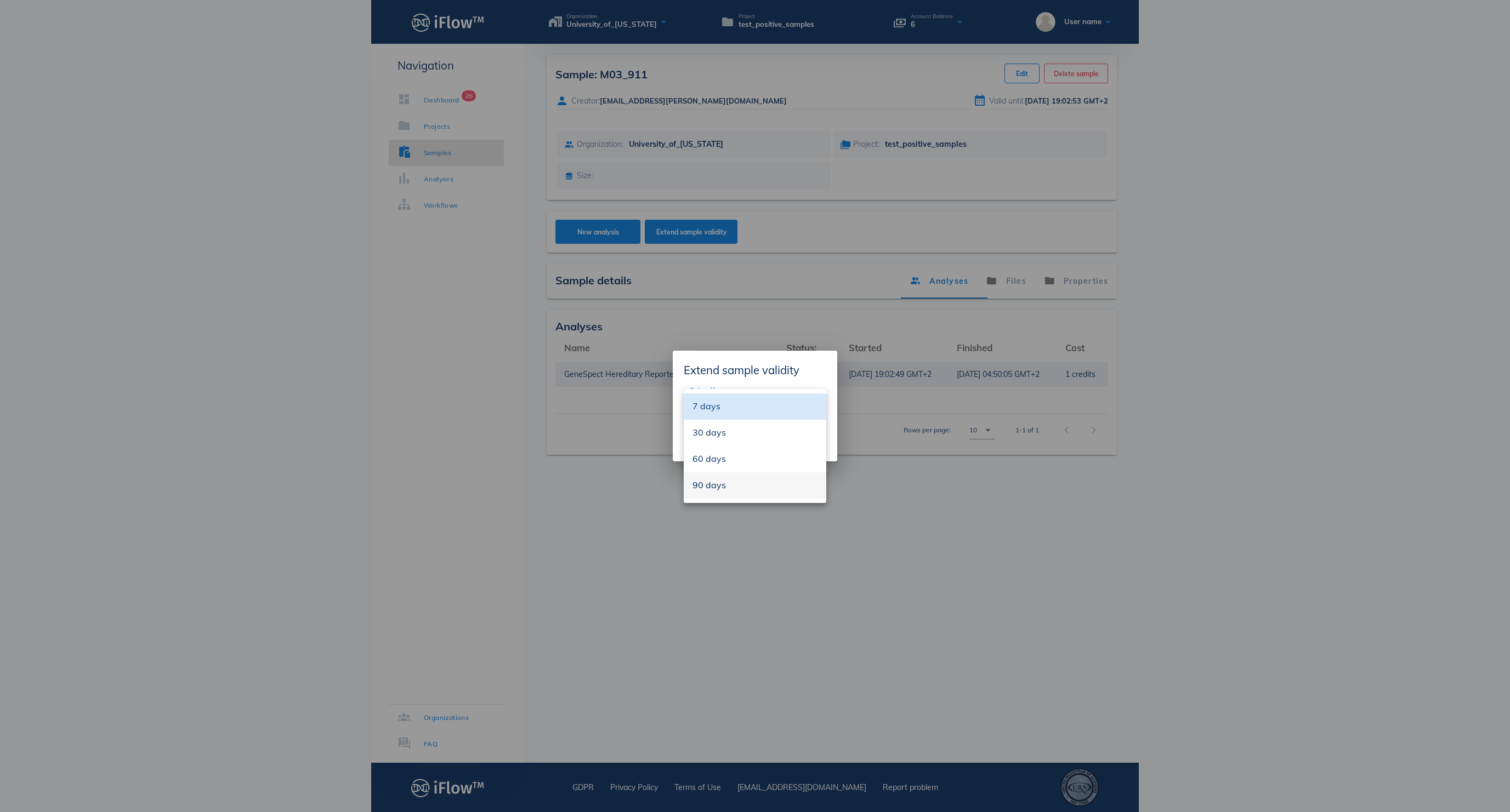
click at [766, 485] on div "90 days" at bounding box center [754, 485] width 125 height 11
click at [812, 441] on span "Extend" at bounding box center [806, 441] width 22 height 8
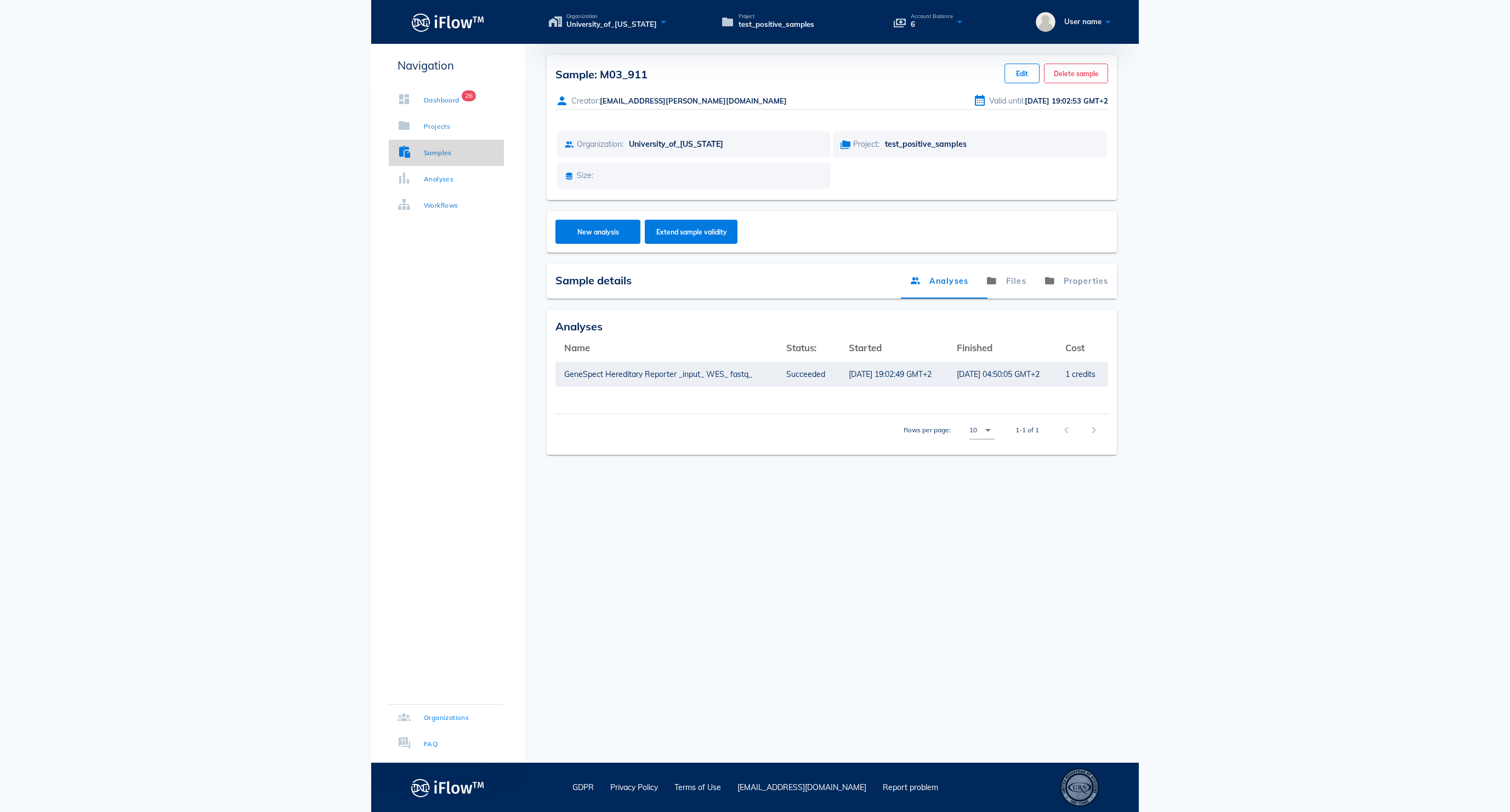
click at [441, 144] on link "Samples" at bounding box center [446, 153] width 115 height 26
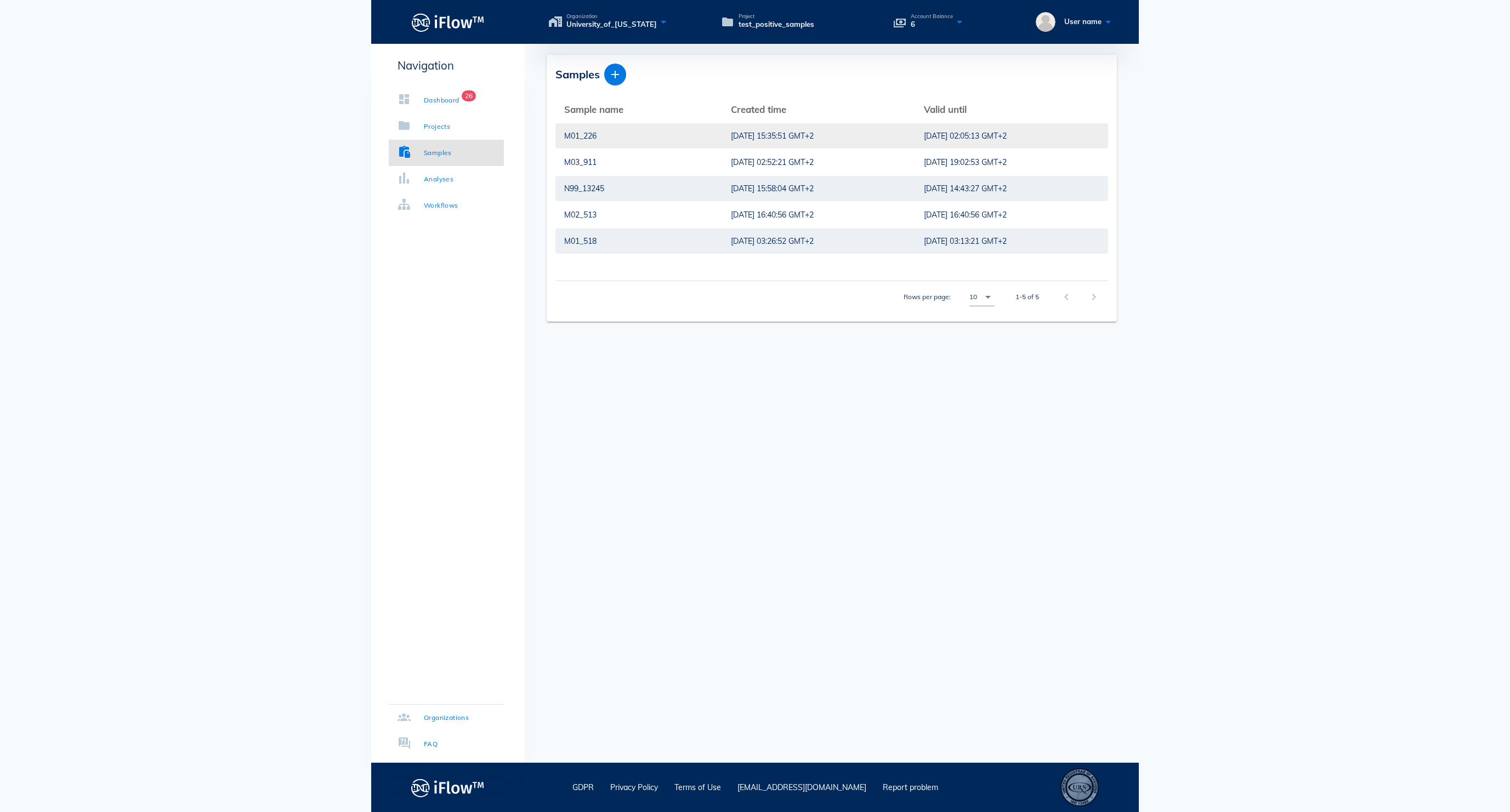
click at [731, 134] on div "[DATE] 15:35:51 GMT+2" at bounding box center [818, 135] width 175 height 25
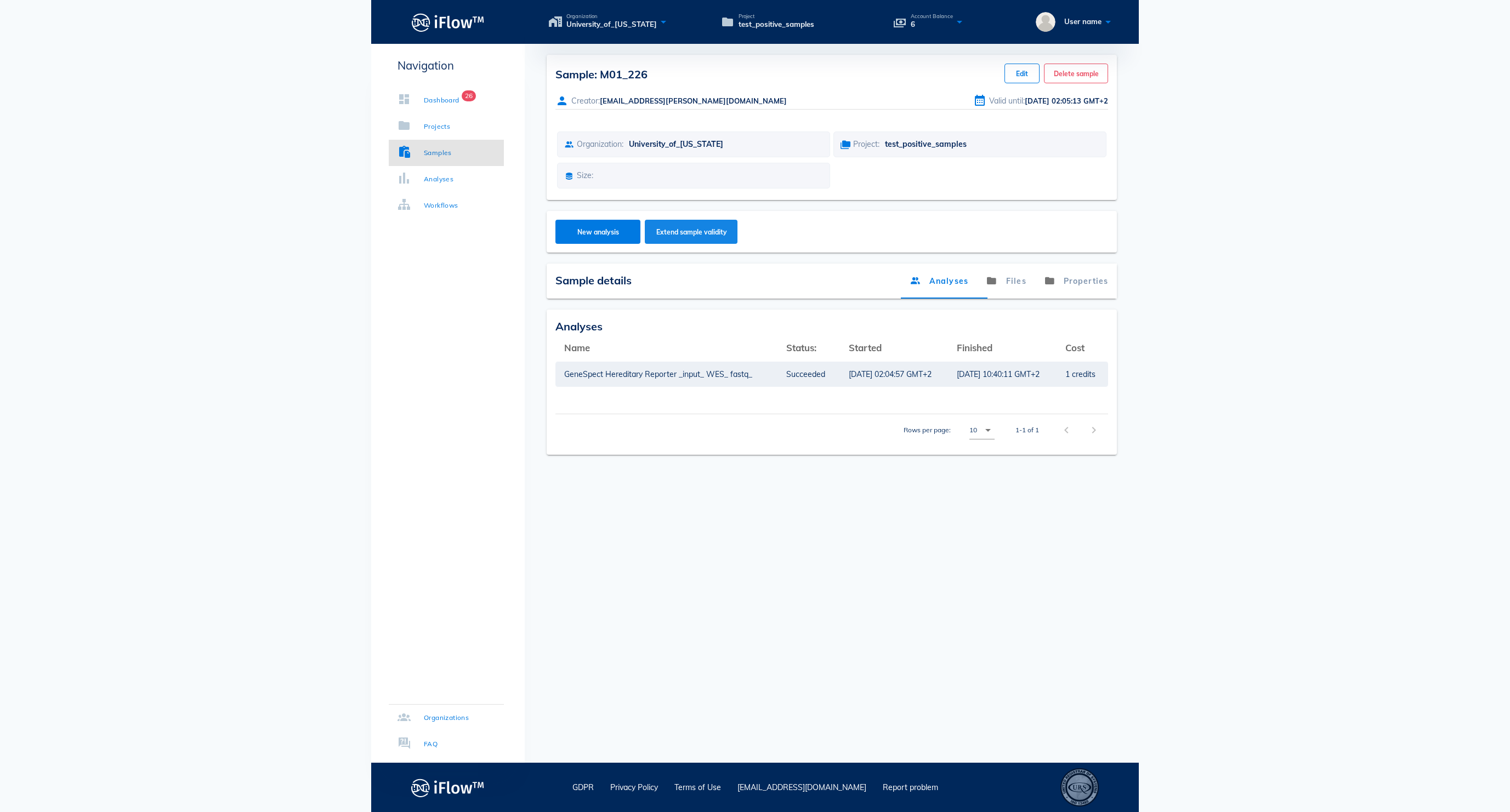
click at [716, 236] on span "Extend sample validity" at bounding box center [692, 232] width 72 height 8
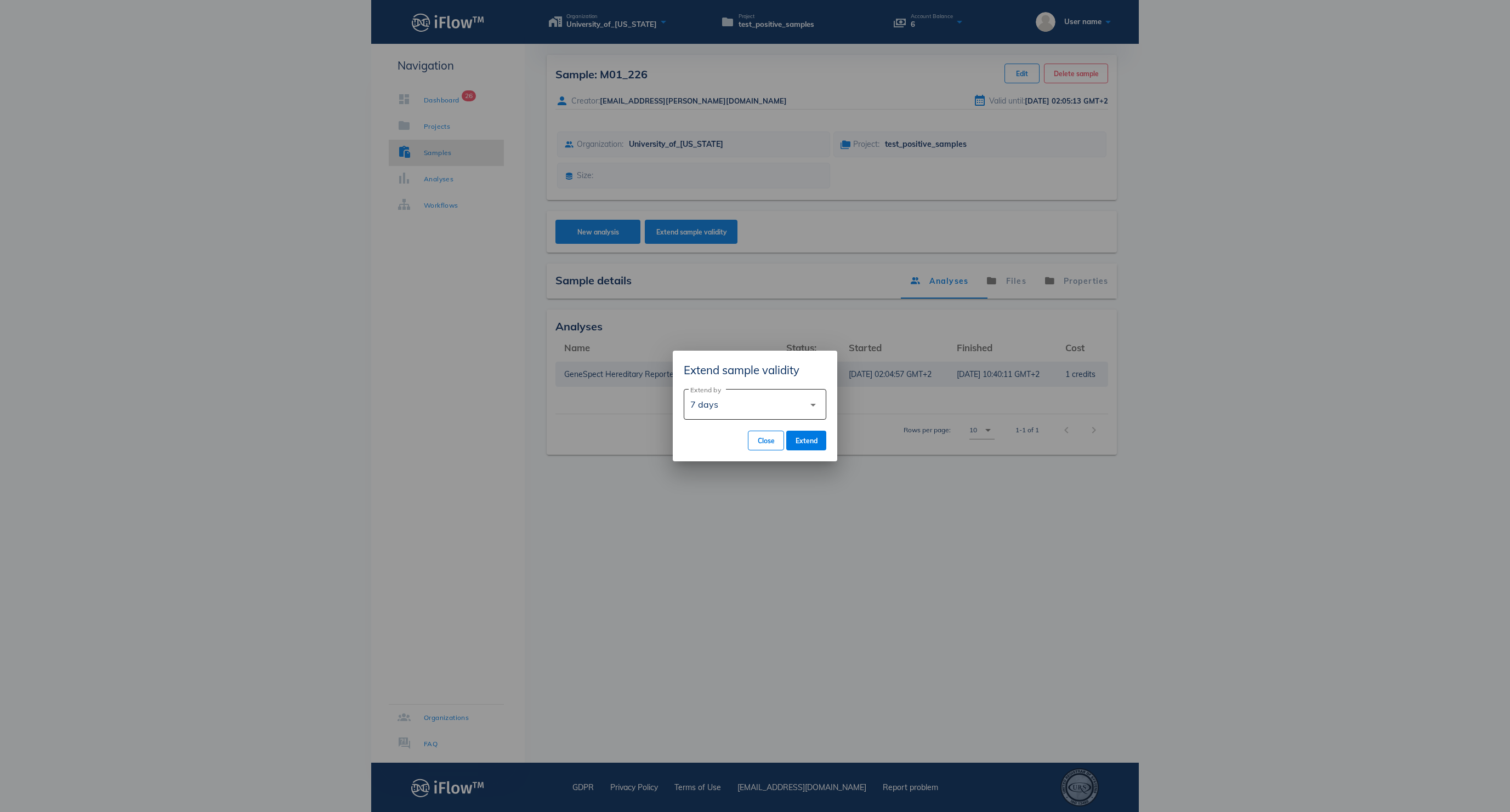
click at [802, 400] on div "7 days" at bounding box center [747, 404] width 114 height 26
click at [762, 494] on div "90 days" at bounding box center [754, 485] width 125 height 23
click at [808, 439] on span "Extend" at bounding box center [806, 441] width 22 height 8
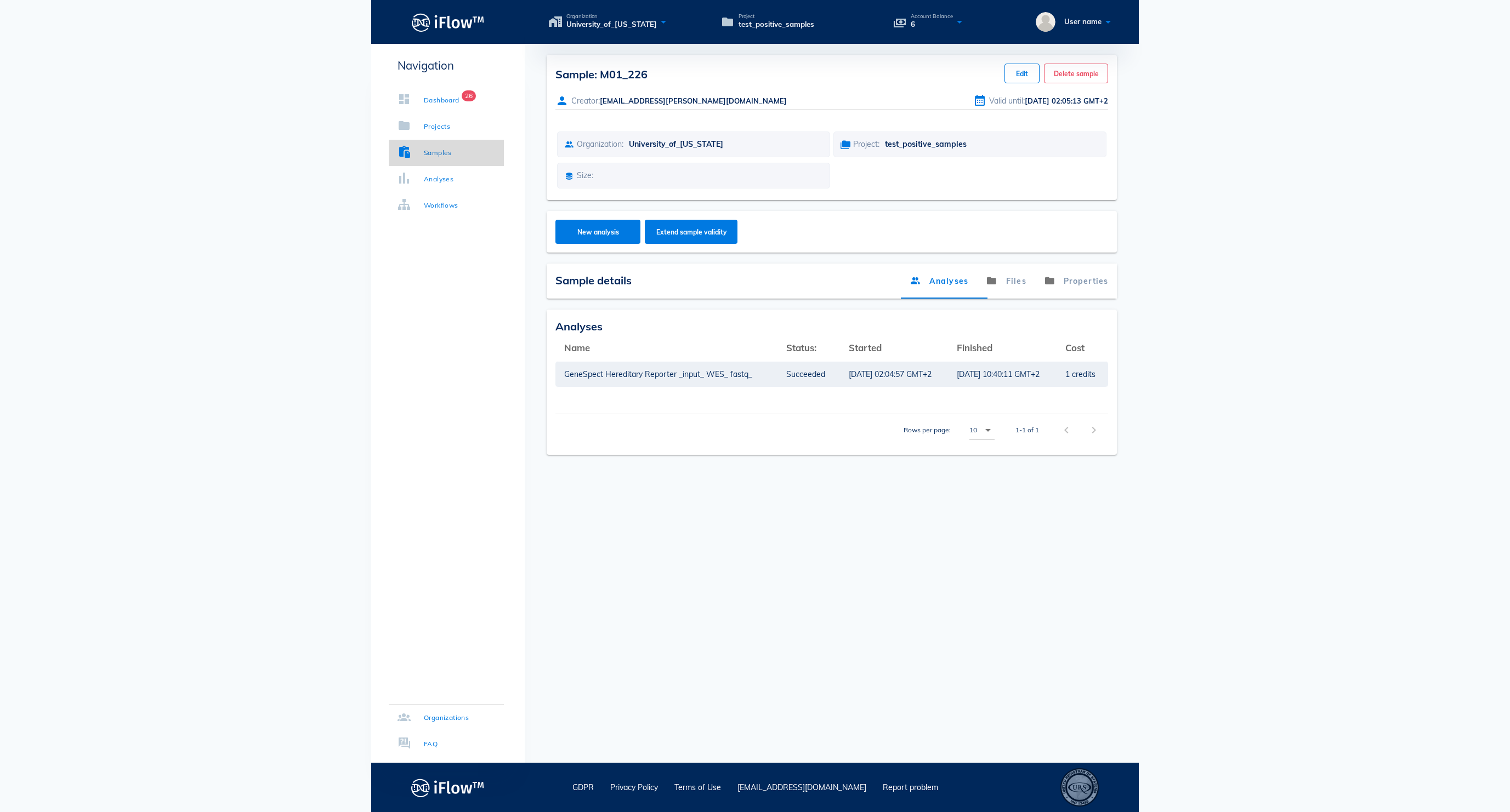
click at [480, 147] on link "Samples" at bounding box center [446, 153] width 115 height 26
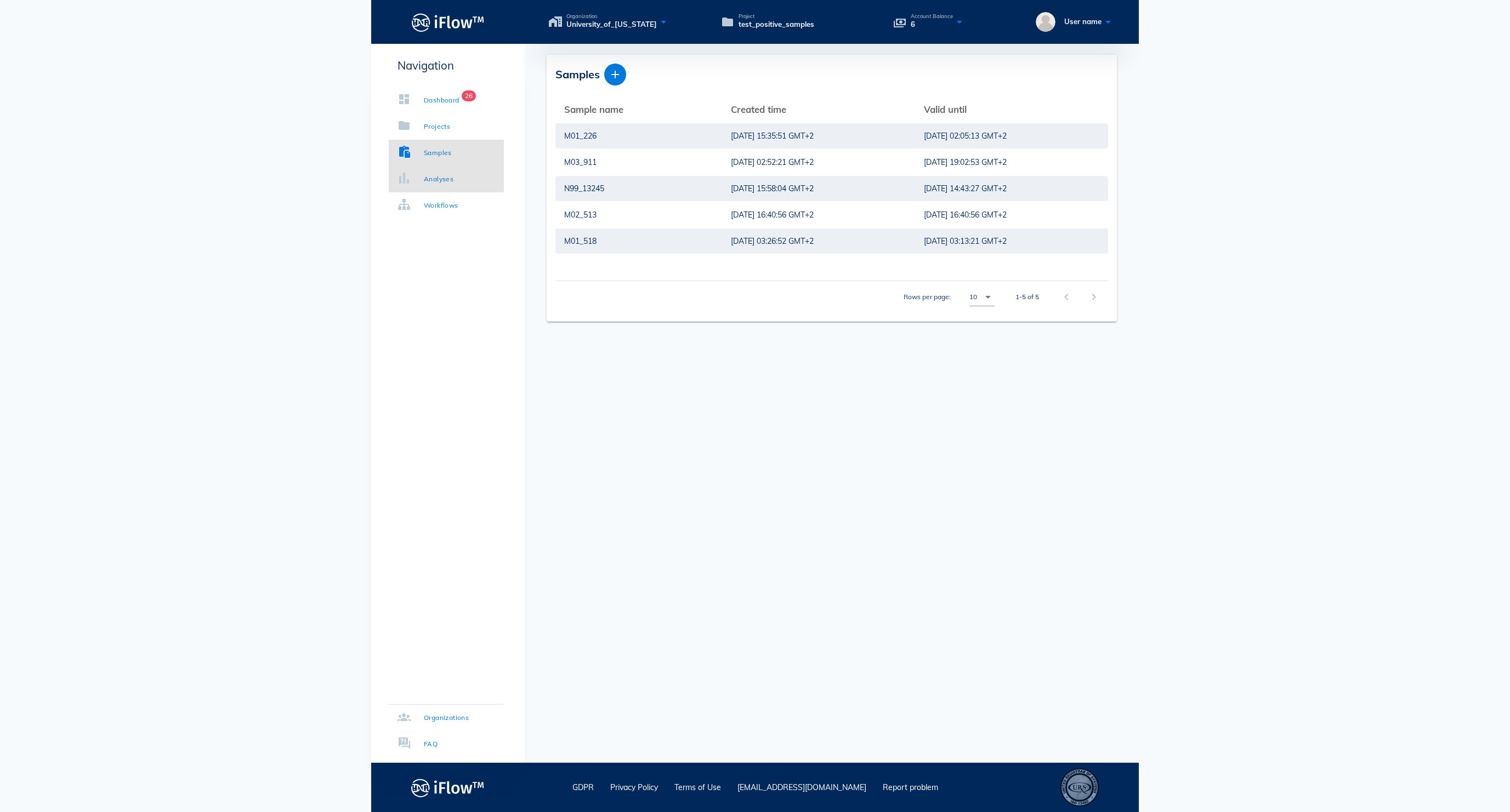
click at [462, 186] on link "Analyses" at bounding box center [446, 179] width 115 height 26
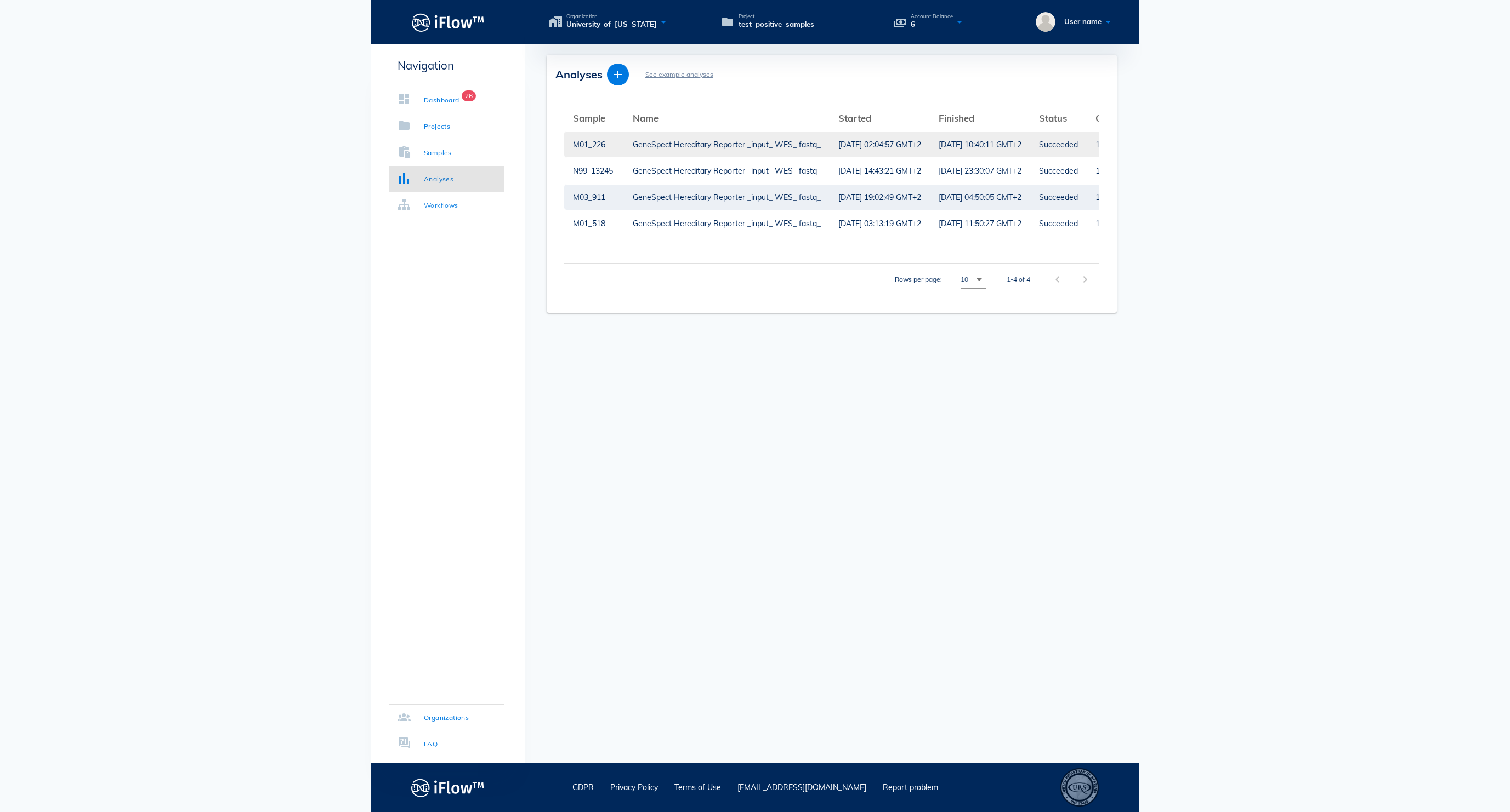
click at [732, 142] on div "GeneSpect Hereditary Reporter _input_ WES_ fastq_" at bounding box center [726, 144] width 188 height 25
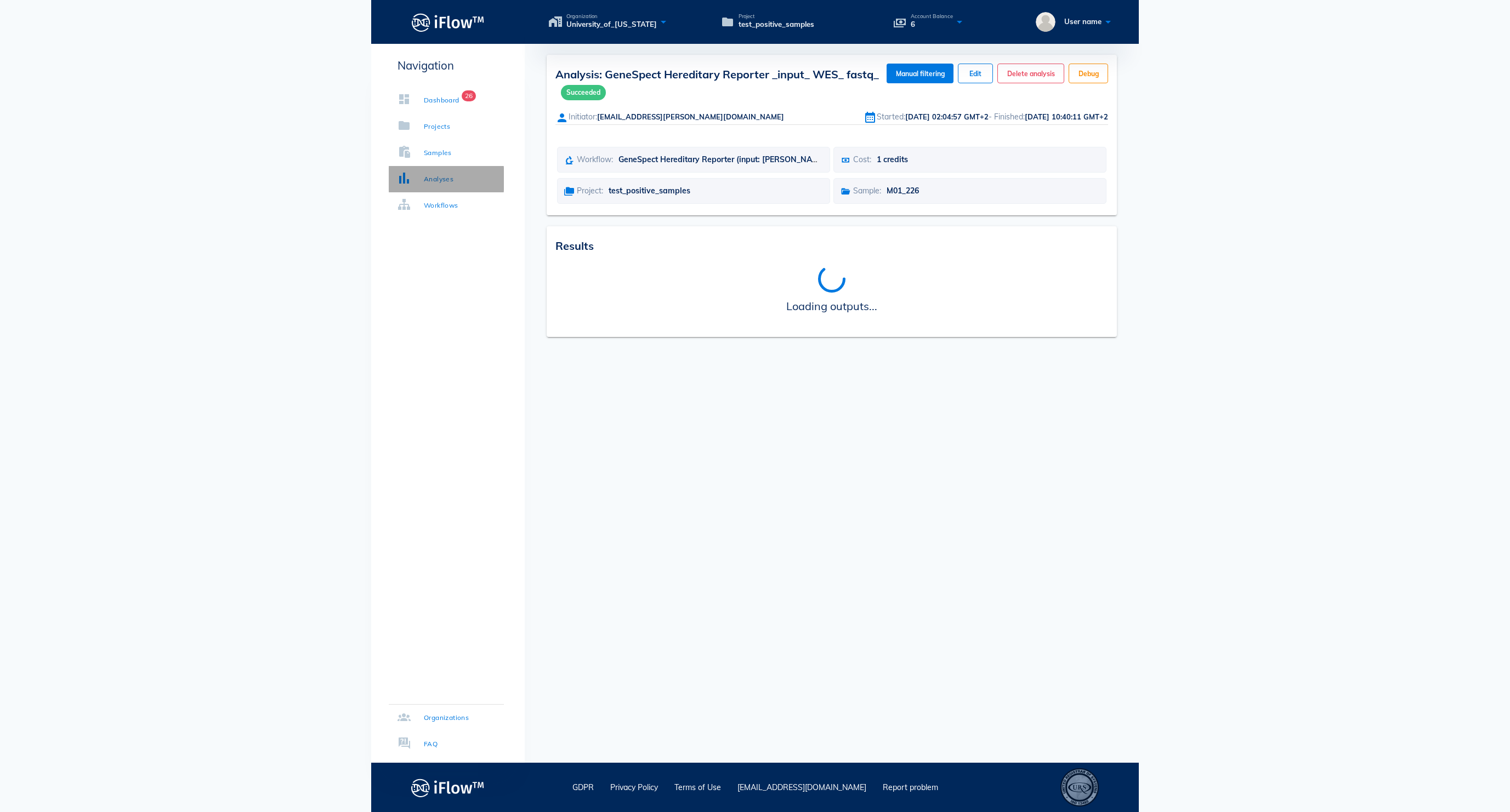
click at [481, 176] on link "Analyses" at bounding box center [446, 179] width 115 height 26
